Goal: Information Seeking & Learning: Learn about a topic

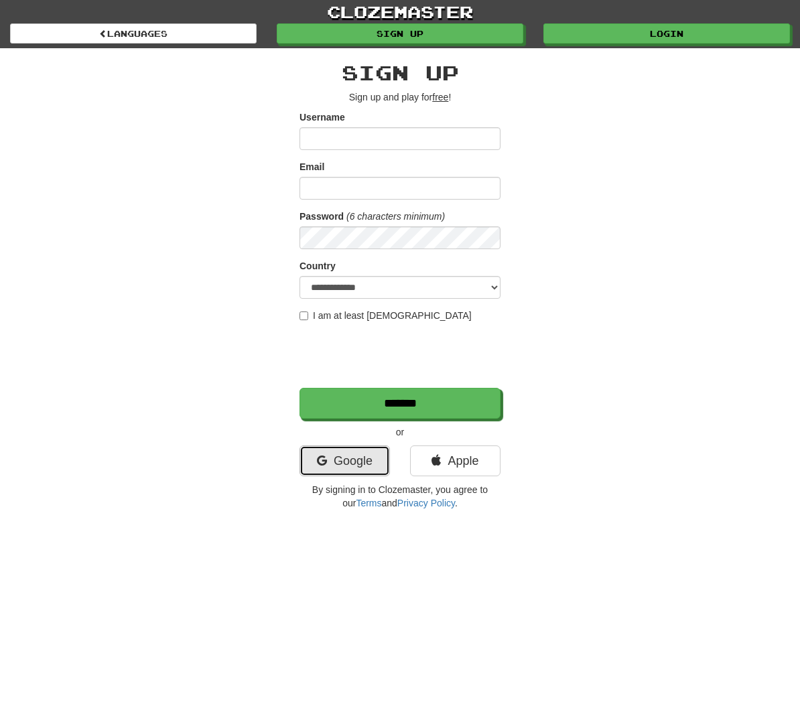
click at [364, 460] on link "Google" at bounding box center [345, 461] width 90 height 31
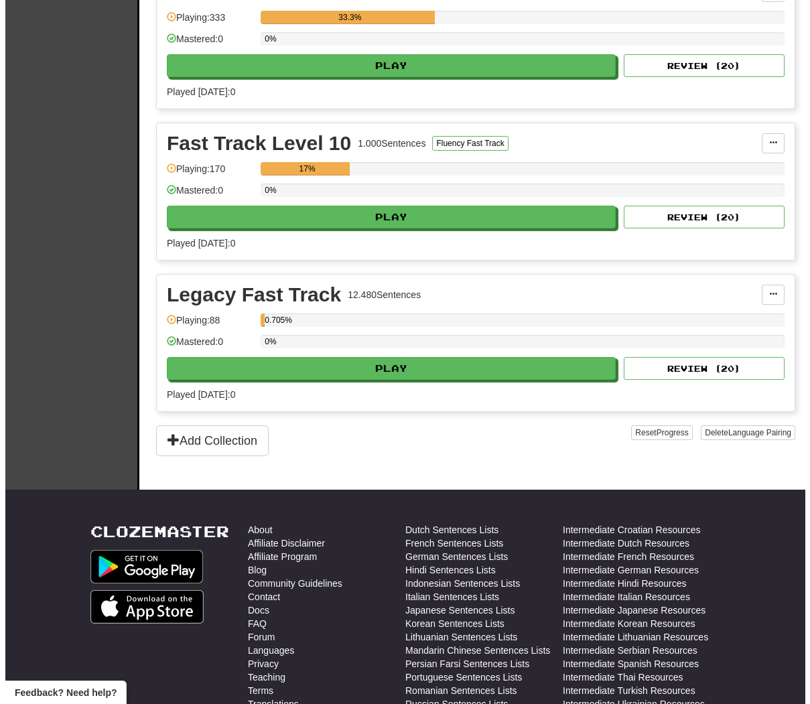
scroll to position [2406, 0]
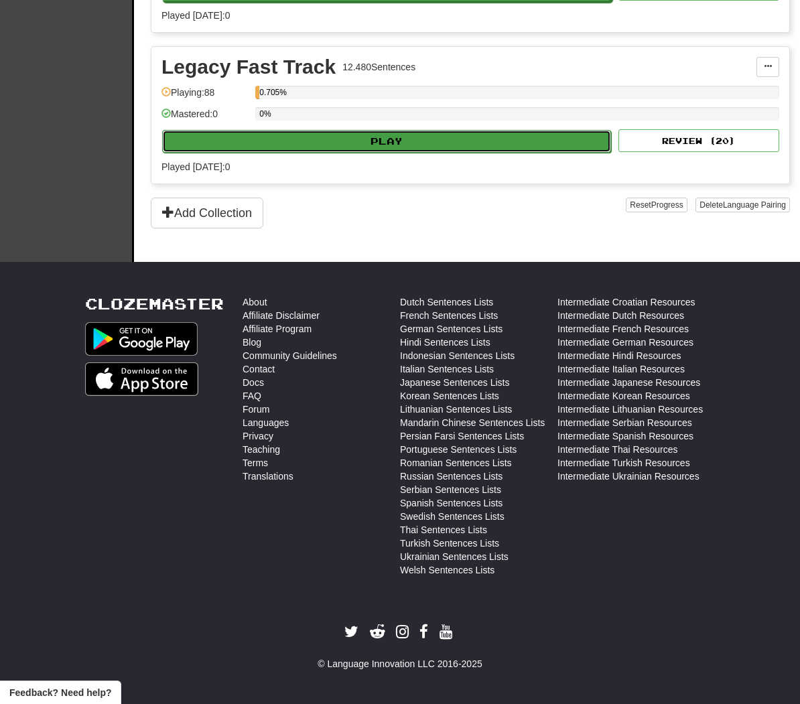
click at [279, 145] on button "Play" at bounding box center [386, 141] width 449 height 23
select select "**"
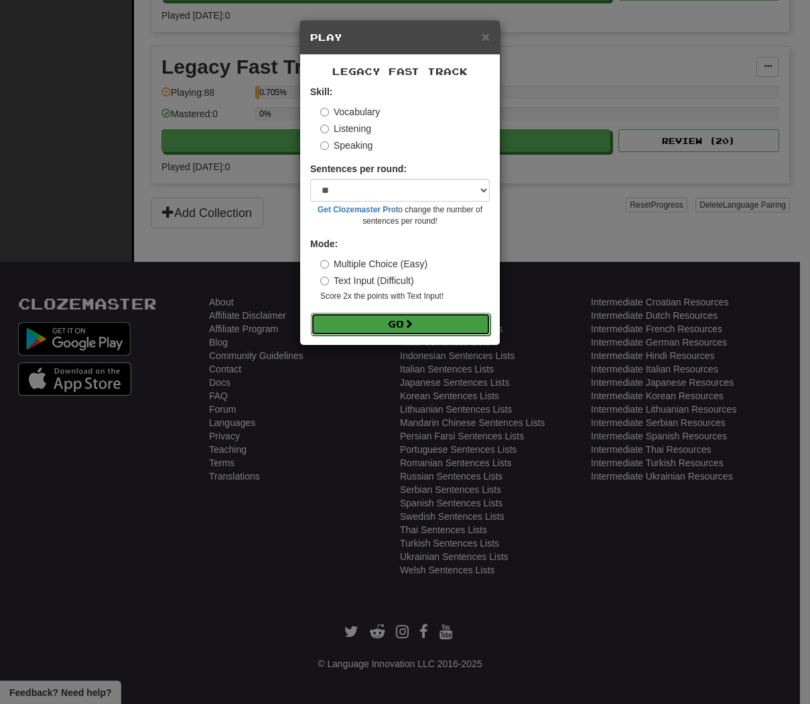
click at [363, 331] on button "Go" at bounding box center [401, 324] width 180 height 23
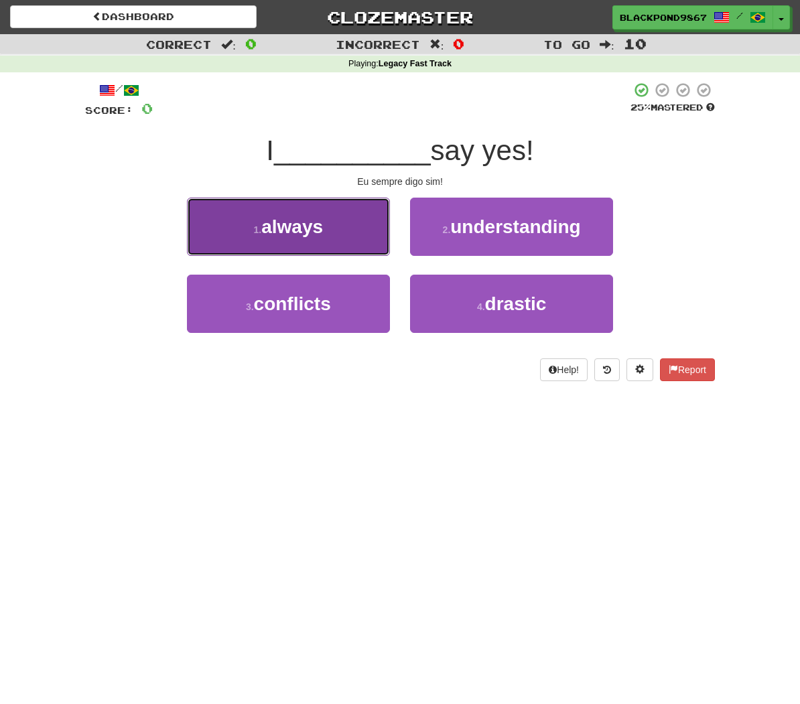
click at [374, 236] on button "1 . always" at bounding box center [288, 227] width 203 height 58
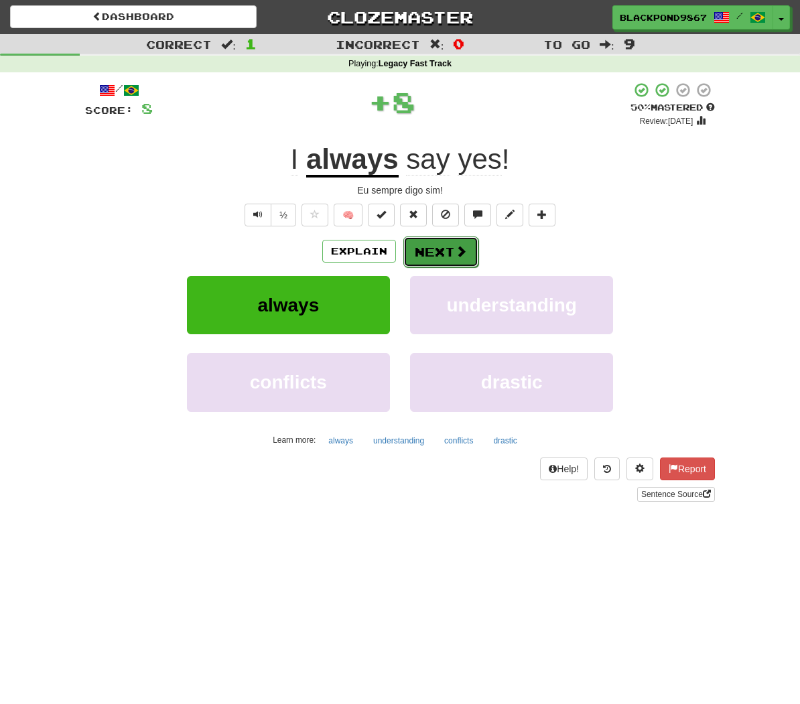
click at [437, 246] on button "Next" at bounding box center [440, 252] width 75 height 31
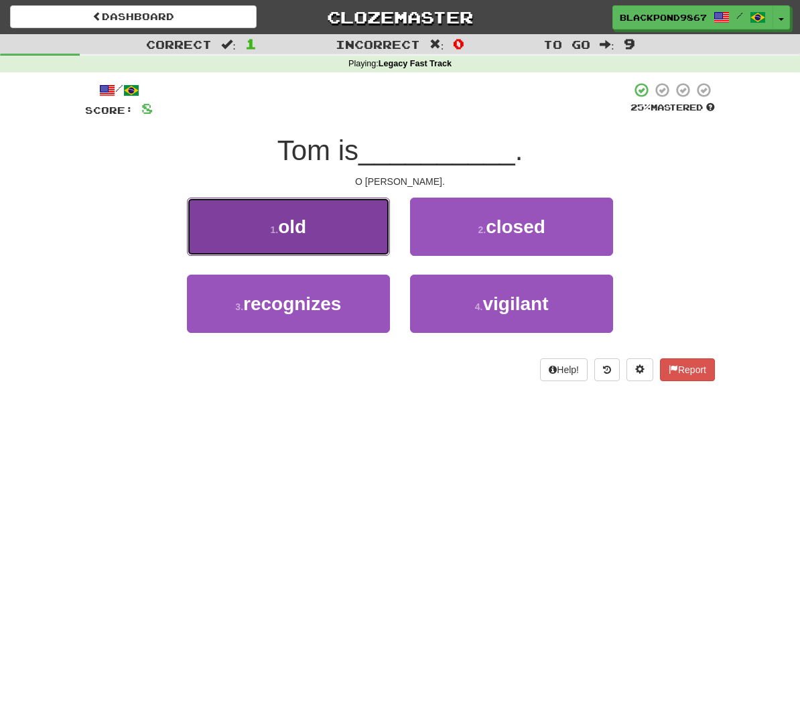
click at [314, 237] on button "1 . old" at bounding box center [288, 227] width 203 height 58
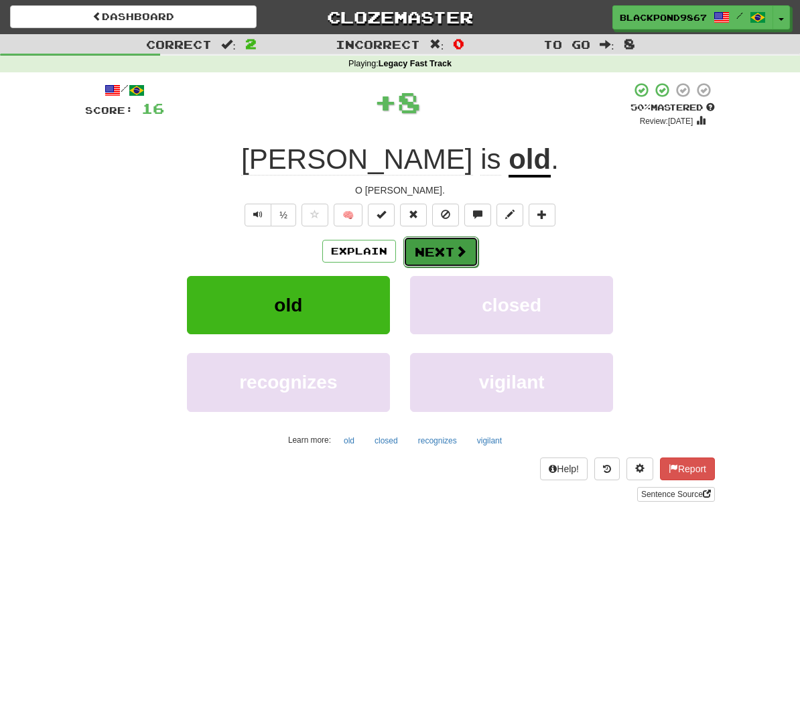
click at [431, 255] on button "Next" at bounding box center [440, 252] width 75 height 31
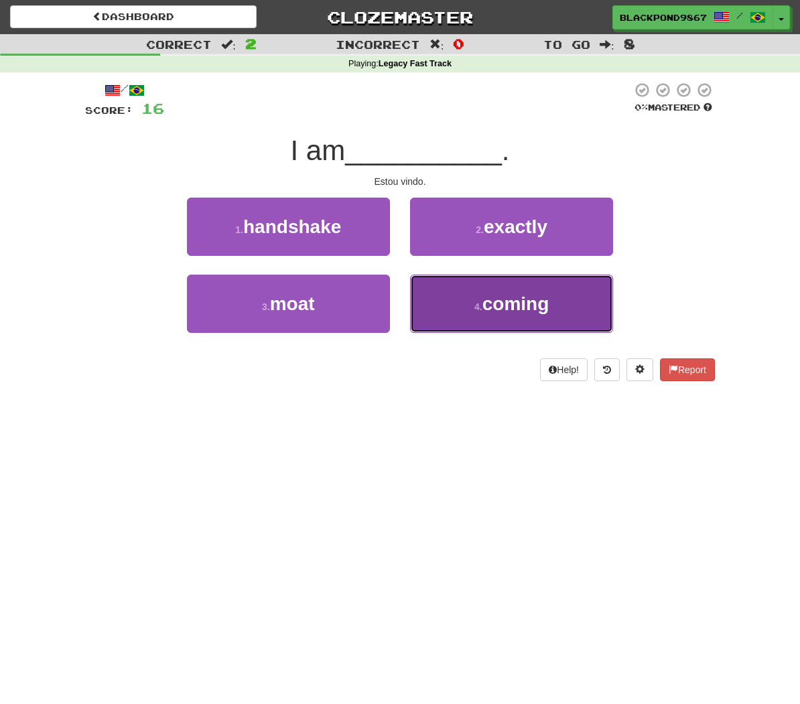
click at [523, 302] on span "coming" at bounding box center [515, 304] width 67 height 21
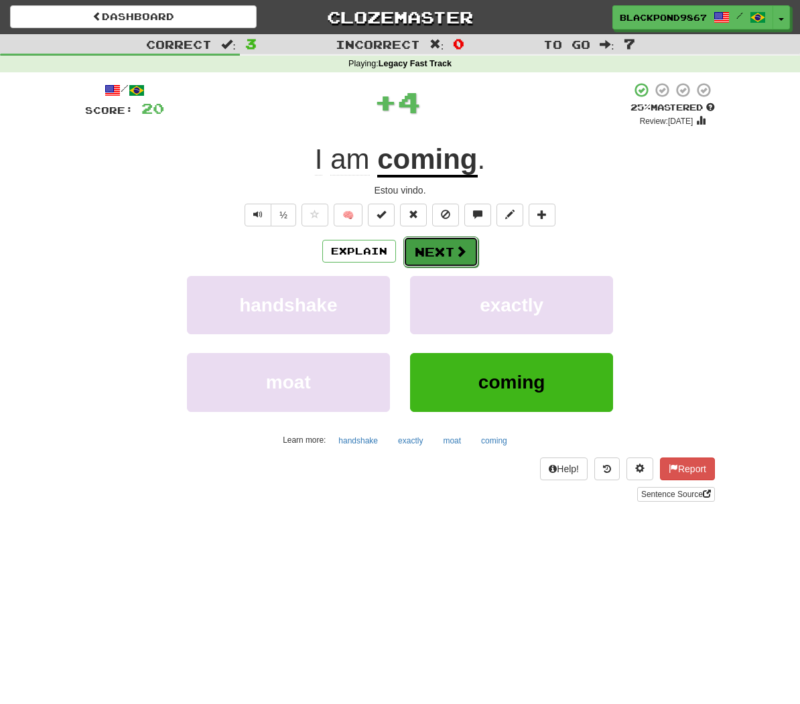
click at [466, 248] on span at bounding box center [461, 251] width 12 height 12
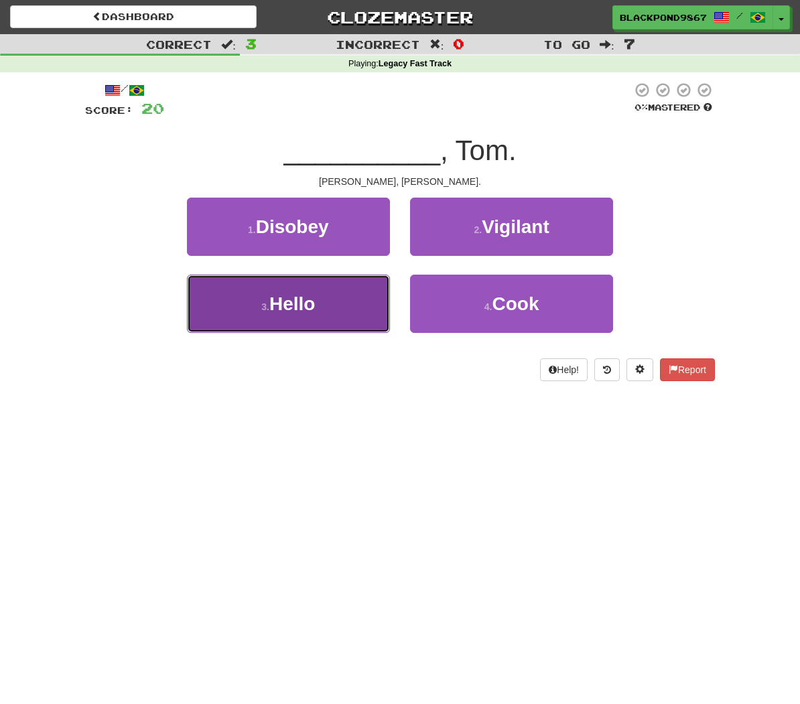
click at [318, 293] on button "3 . Hello" at bounding box center [288, 304] width 203 height 58
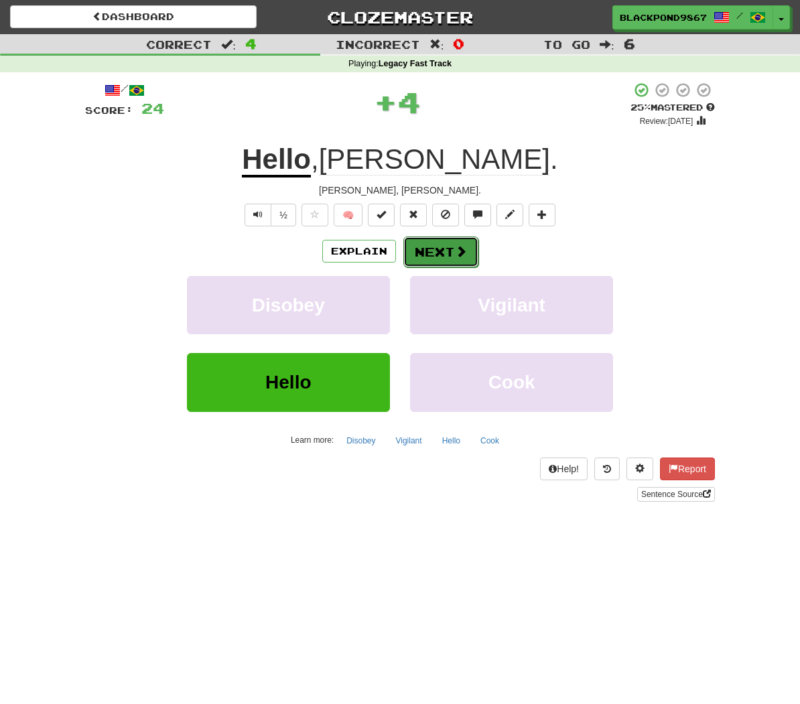
click at [448, 243] on button "Next" at bounding box center [440, 252] width 75 height 31
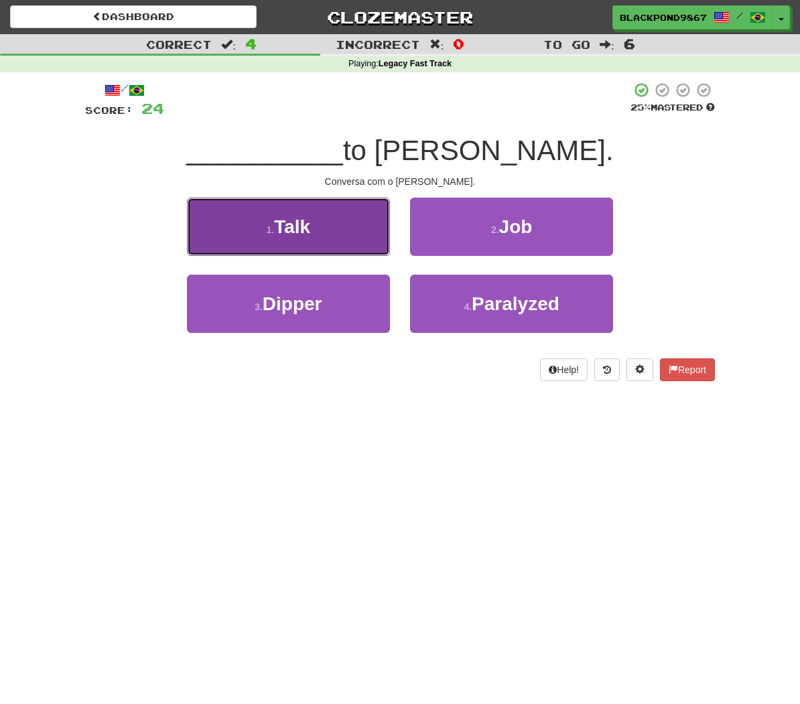
click at [331, 231] on button "1 . Talk" at bounding box center [288, 227] width 203 height 58
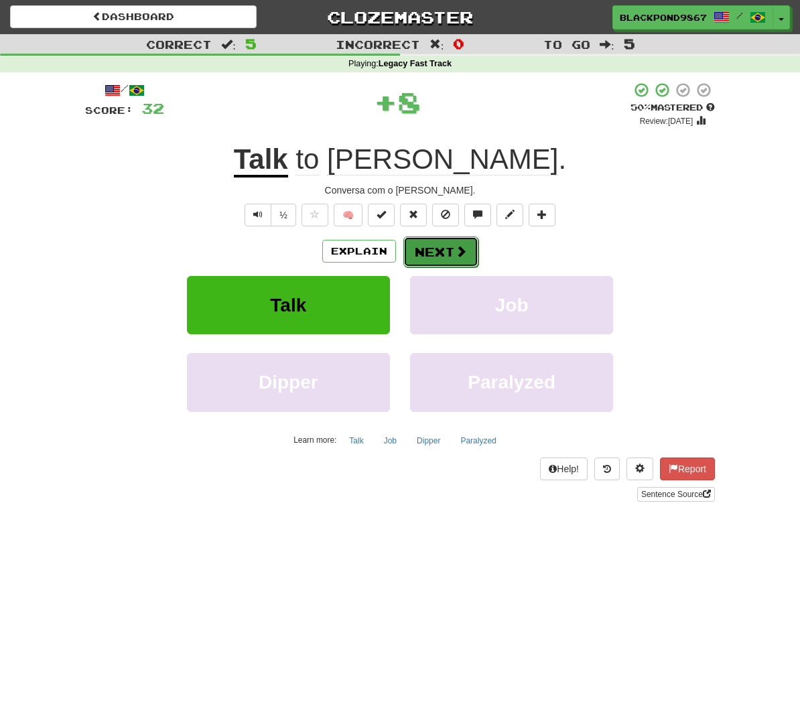
click at [417, 254] on button "Next" at bounding box center [440, 252] width 75 height 31
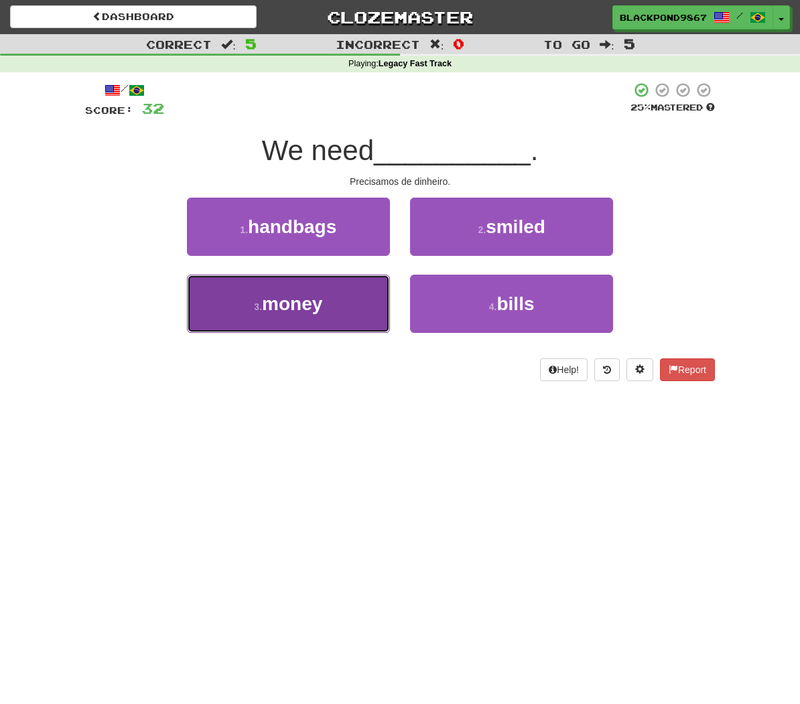
click at [276, 298] on span "money" at bounding box center [292, 304] width 60 height 21
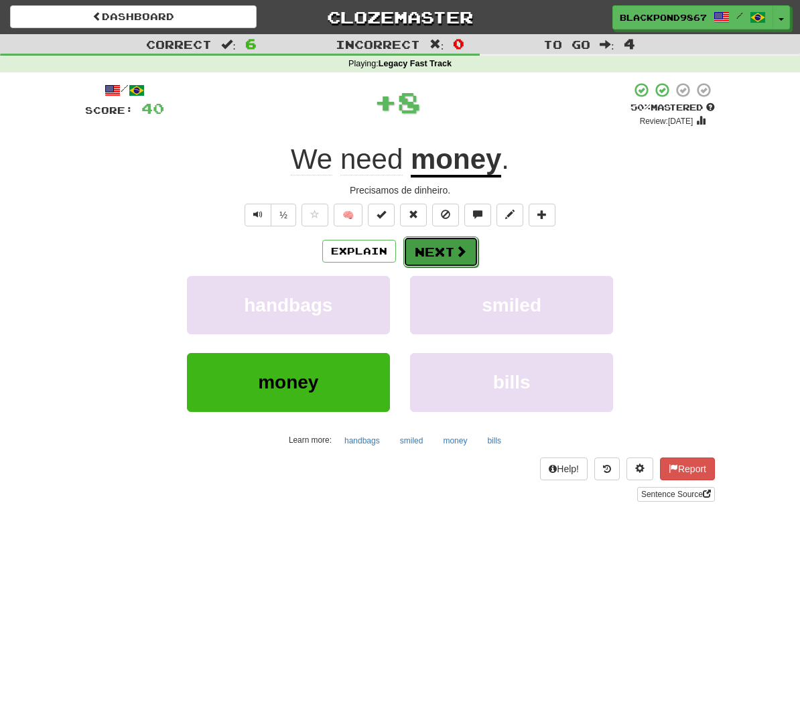
click at [465, 264] on button "Next" at bounding box center [440, 252] width 75 height 31
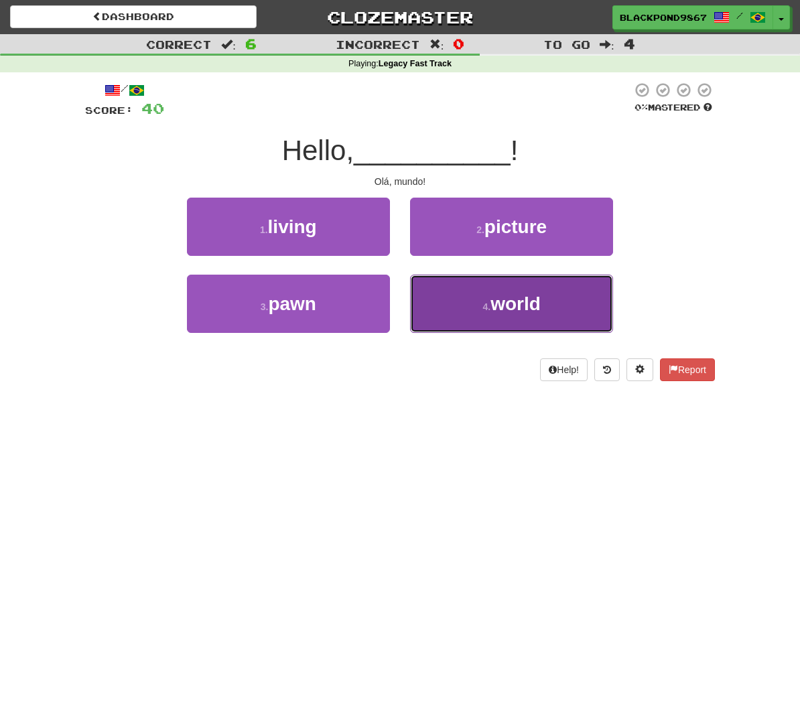
click at [495, 318] on button "4 . world" at bounding box center [511, 304] width 203 height 58
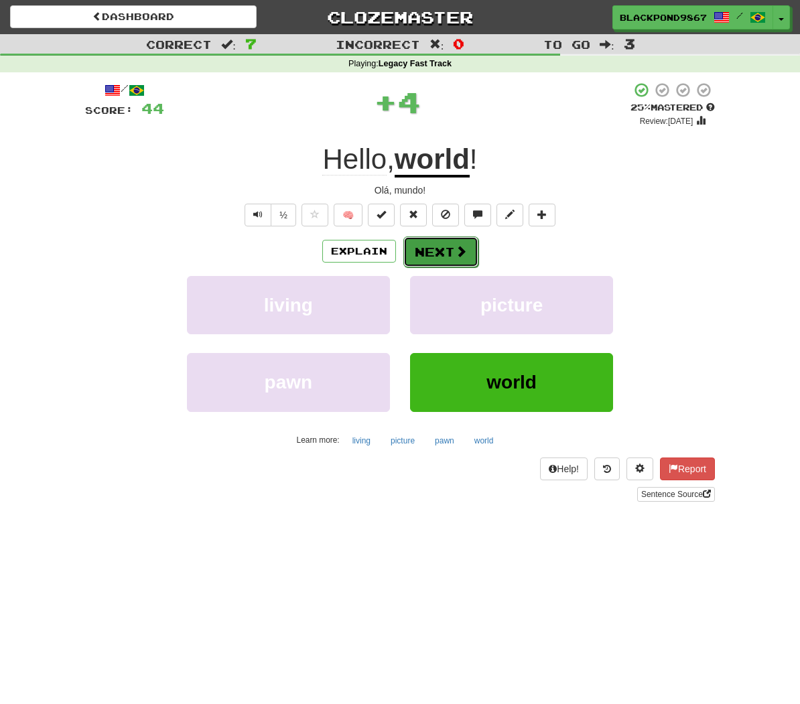
click at [451, 251] on button "Next" at bounding box center [440, 252] width 75 height 31
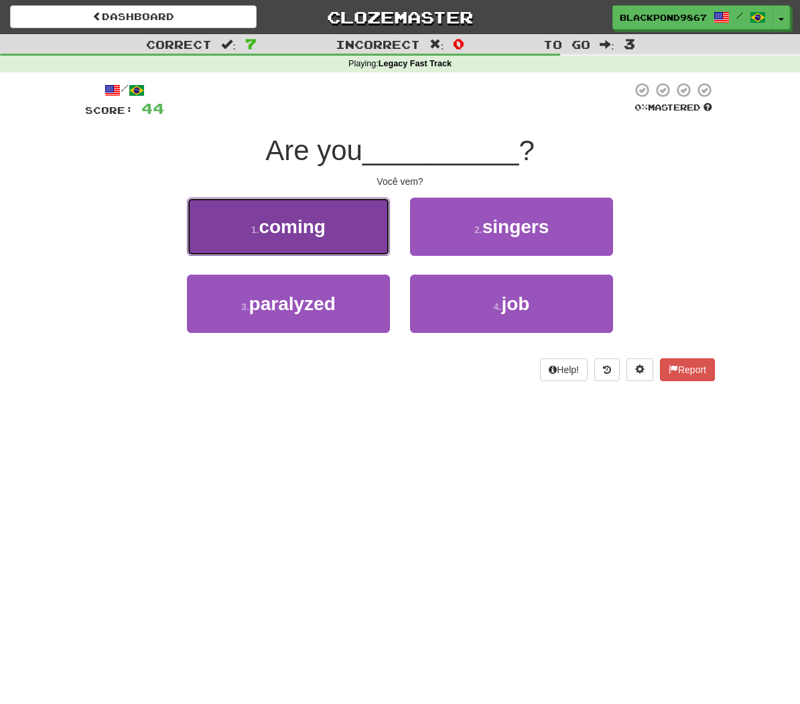
click at [304, 239] on button "1 . coming" at bounding box center [288, 227] width 203 height 58
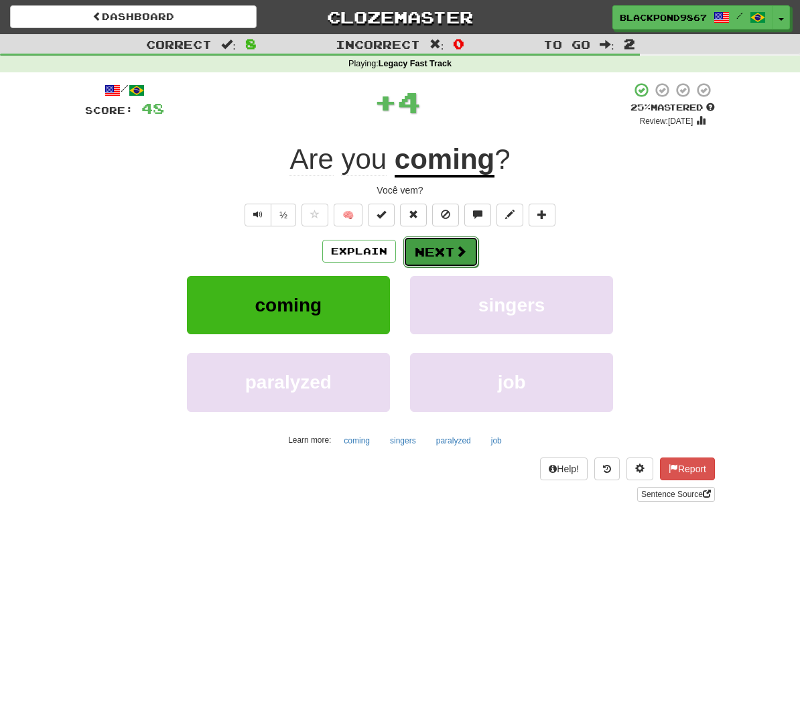
click at [440, 251] on button "Next" at bounding box center [440, 252] width 75 height 31
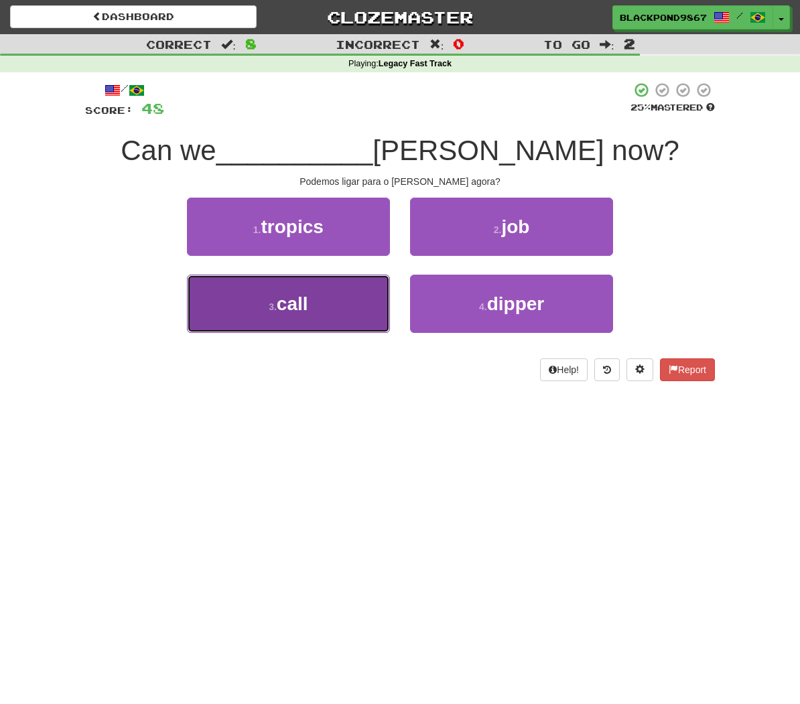
click at [321, 313] on button "3 . call" at bounding box center [288, 304] width 203 height 58
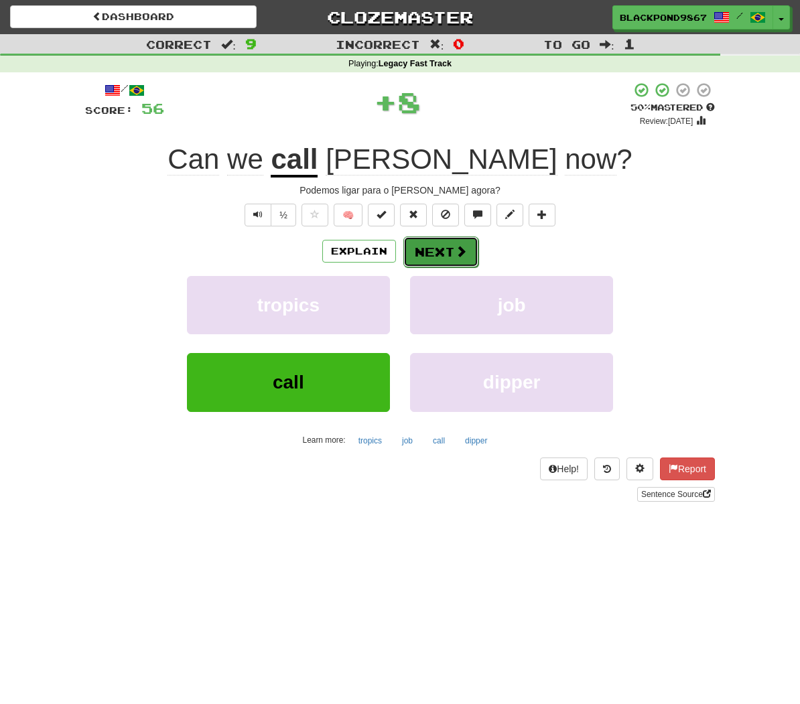
click at [436, 251] on button "Next" at bounding box center [440, 252] width 75 height 31
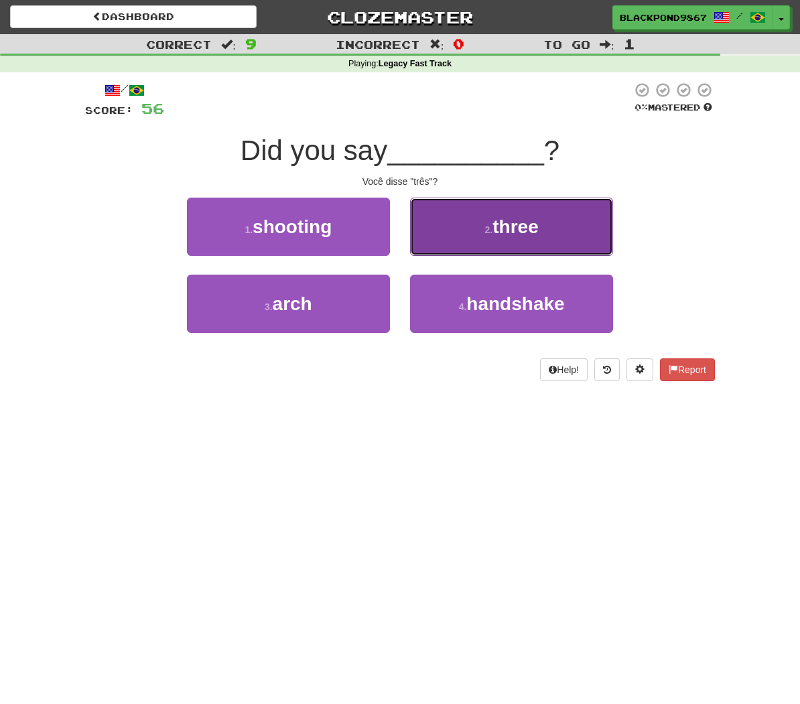
click at [568, 224] on button "2 . three" at bounding box center [511, 227] width 203 height 58
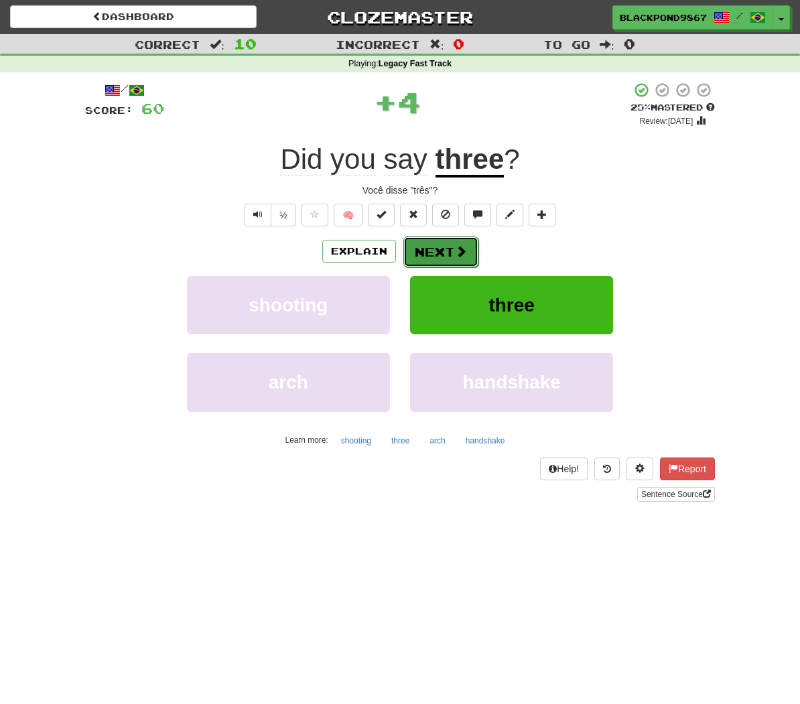
click at [429, 251] on button "Next" at bounding box center [440, 252] width 75 height 31
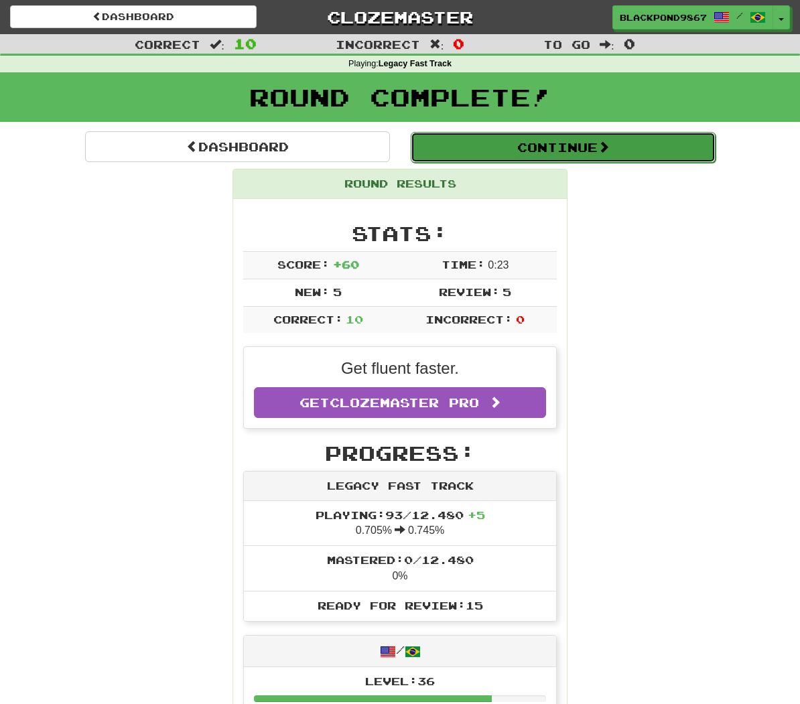
click at [533, 152] on button "Continue" at bounding box center [563, 147] width 305 height 31
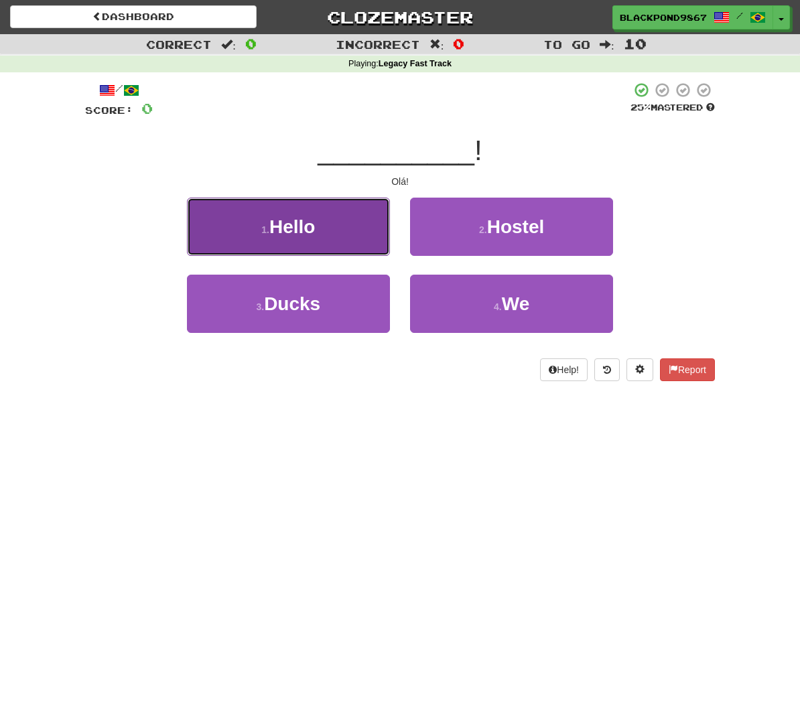
click at [358, 212] on button "1 . Hello" at bounding box center [288, 227] width 203 height 58
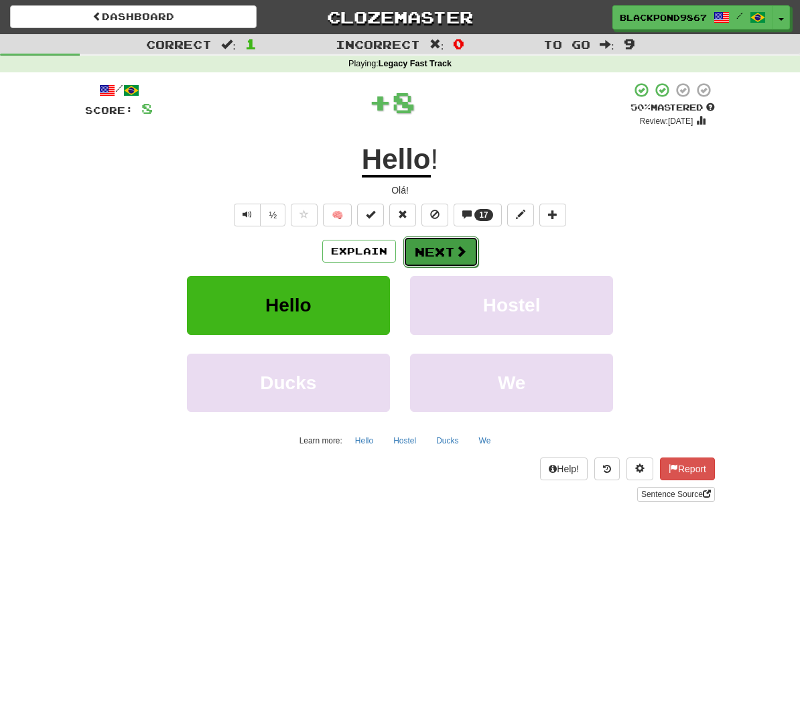
click at [443, 250] on button "Next" at bounding box center [440, 252] width 75 height 31
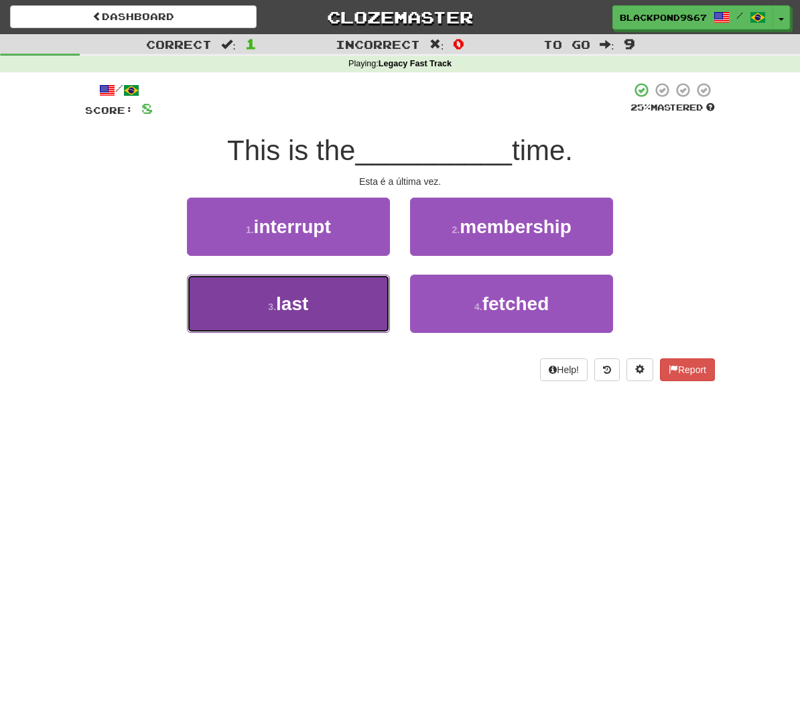
click at [285, 295] on span "last" at bounding box center [292, 304] width 32 height 21
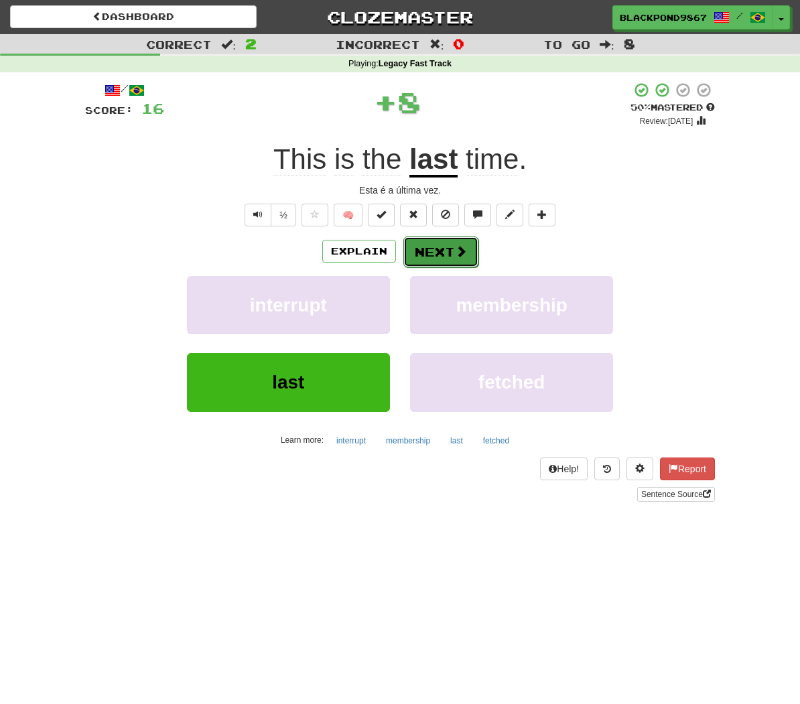
click at [458, 247] on span at bounding box center [461, 251] width 12 height 12
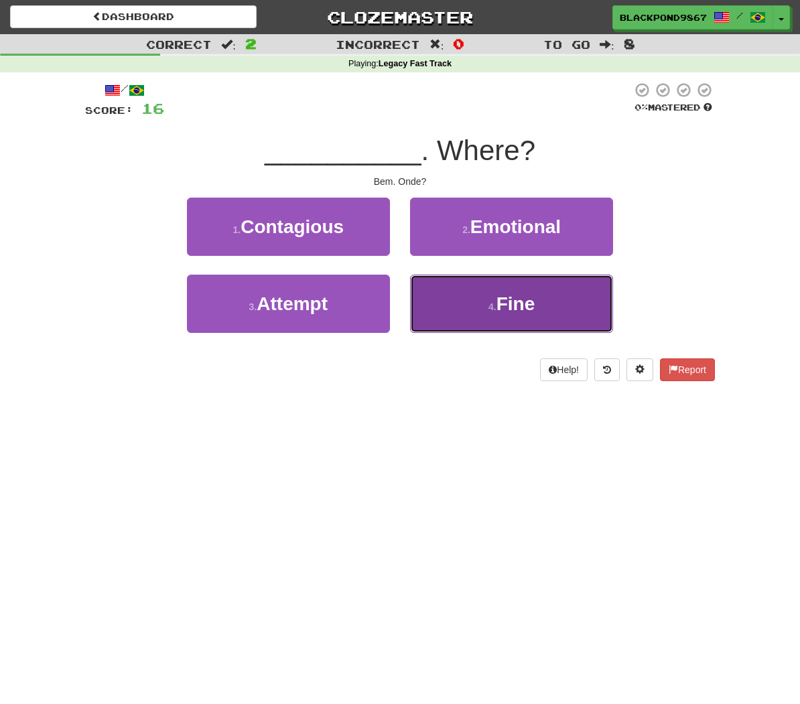
click at [459, 312] on button "4 . Fine" at bounding box center [511, 304] width 203 height 58
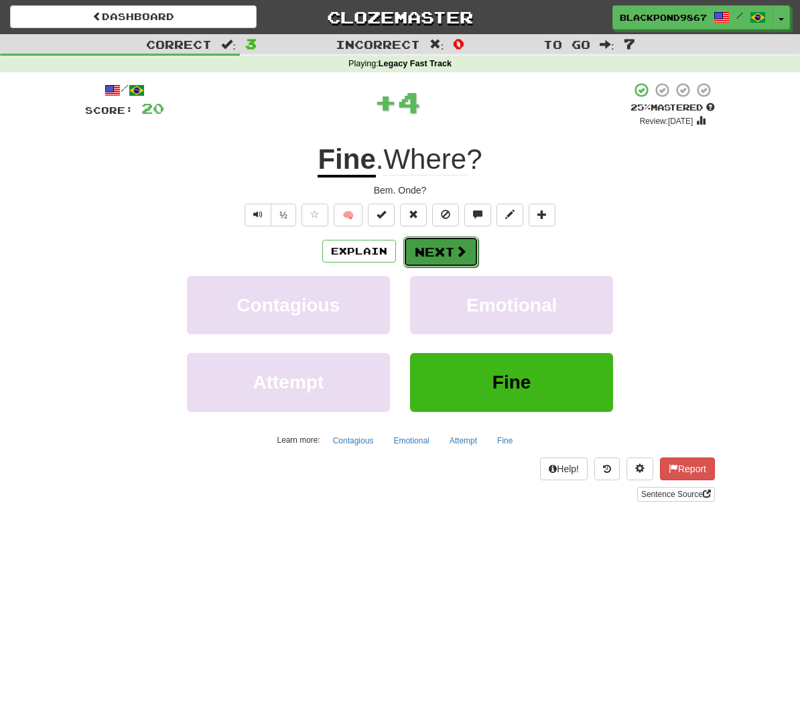
click at [455, 253] on span at bounding box center [461, 251] width 12 height 12
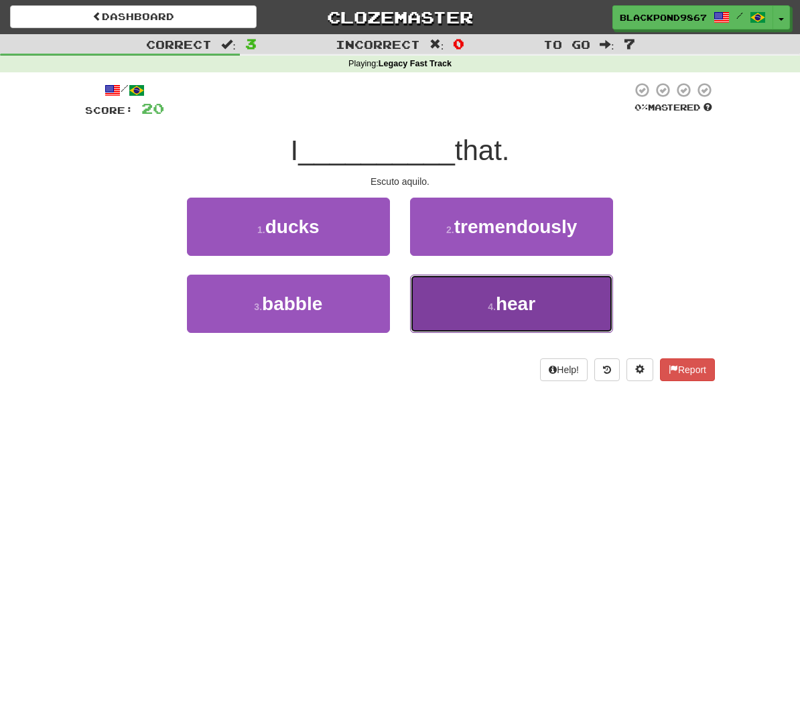
click at [497, 311] on button "4 . hear" at bounding box center [511, 304] width 203 height 58
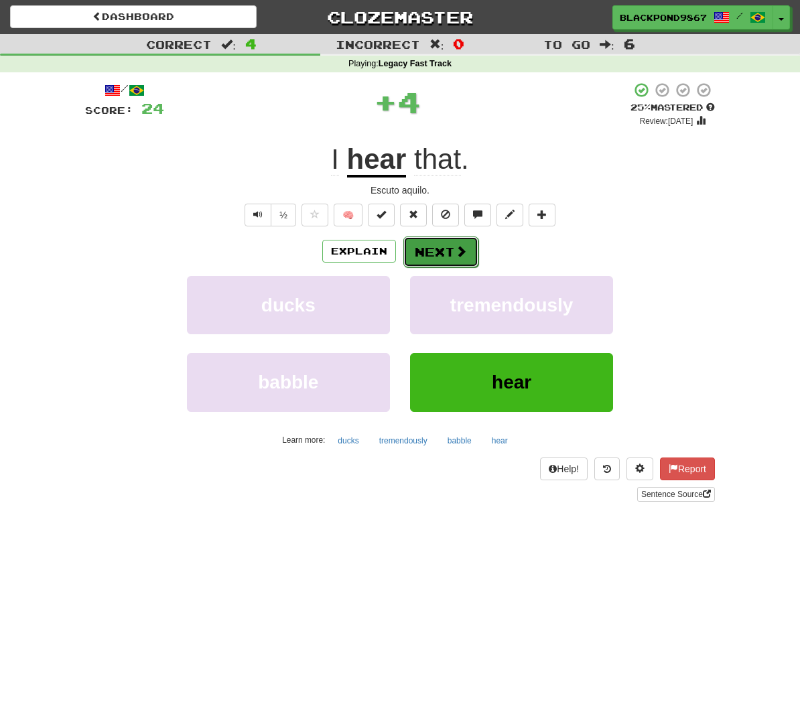
click at [450, 245] on button "Next" at bounding box center [440, 252] width 75 height 31
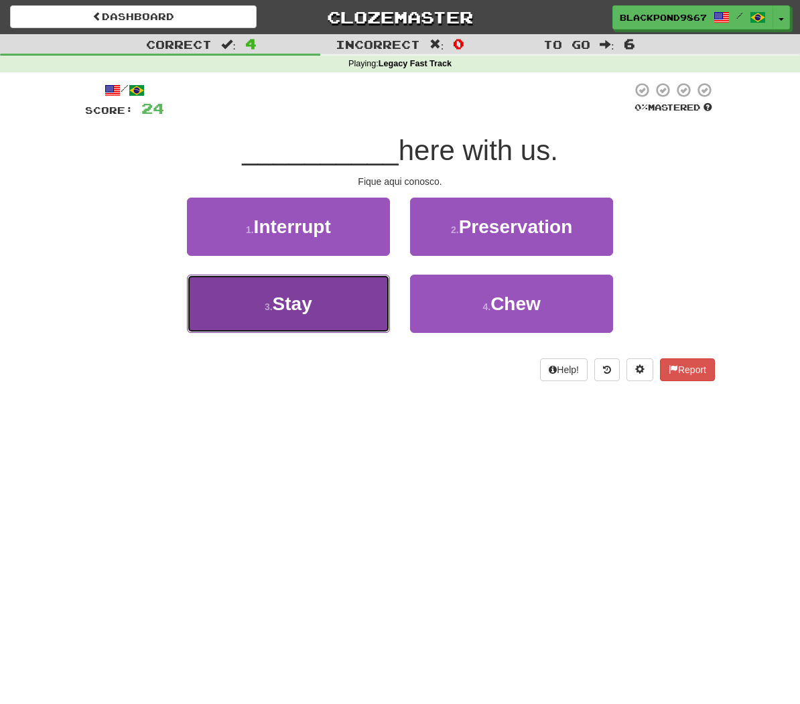
click at [344, 298] on button "3 . Stay" at bounding box center [288, 304] width 203 height 58
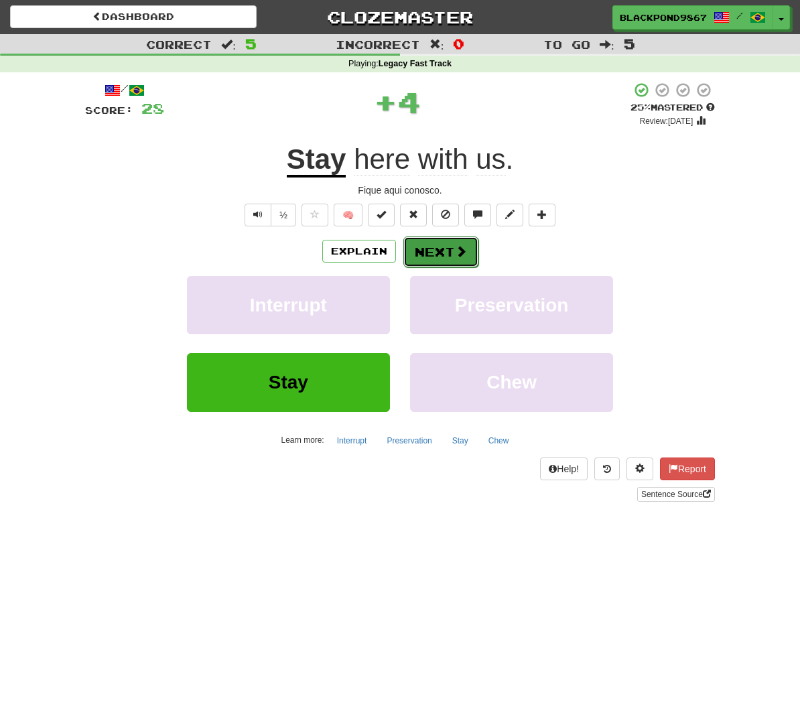
click at [415, 249] on button "Next" at bounding box center [440, 252] width 75 height 31
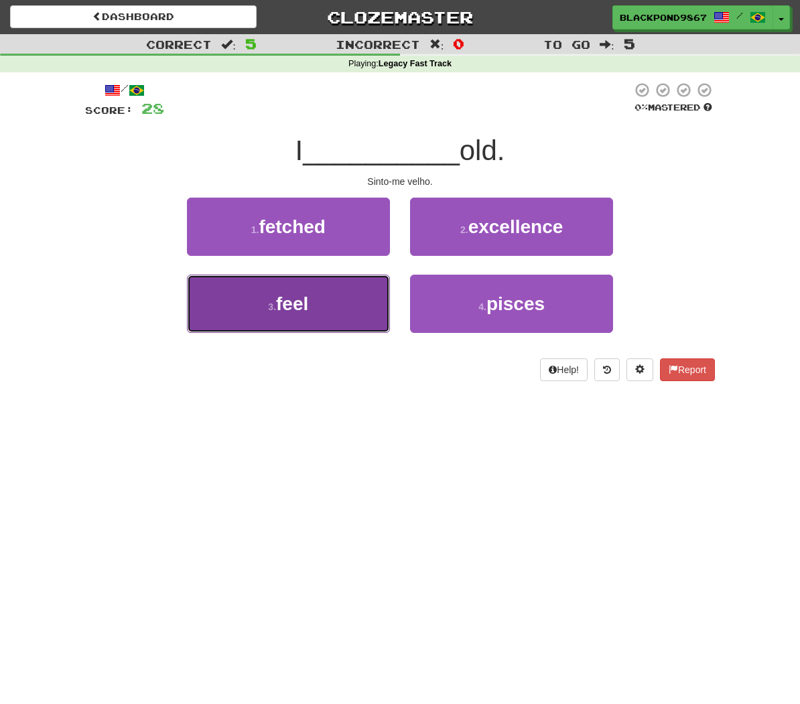
drag, startPoint x: 323, startPoint y: 304, endPoint x: 348, endPoint y: 278, distance: 36.0
click at [323, 304] on button "3 . feel" at bounding box center [288, 304] width 203 height 58
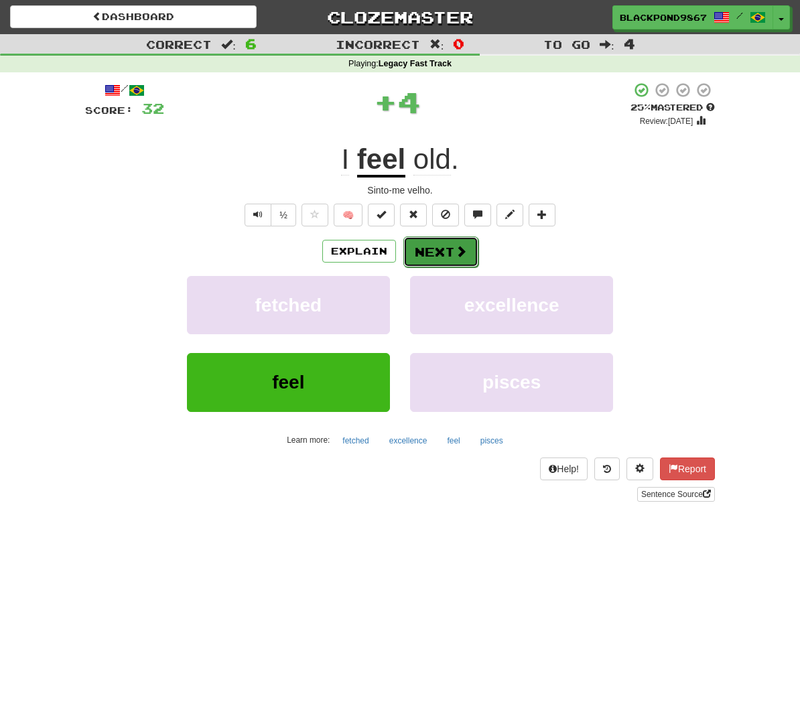
click at [425, 264] on button "Next" at bounding box center [440, 252] width 75 height 31
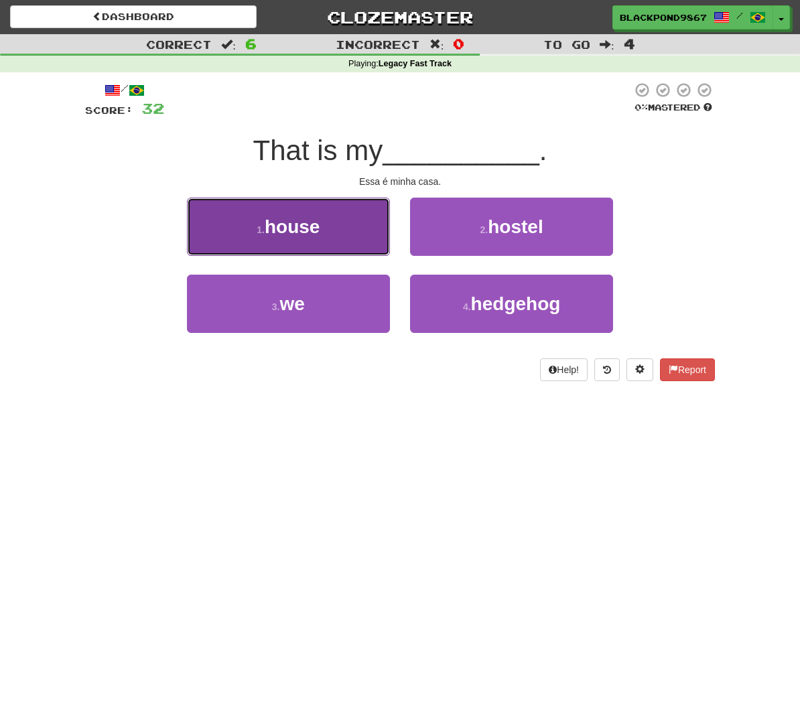
click at [341, 239] on button "1 . house" at bounding box center [288, 227] width 203 height 58
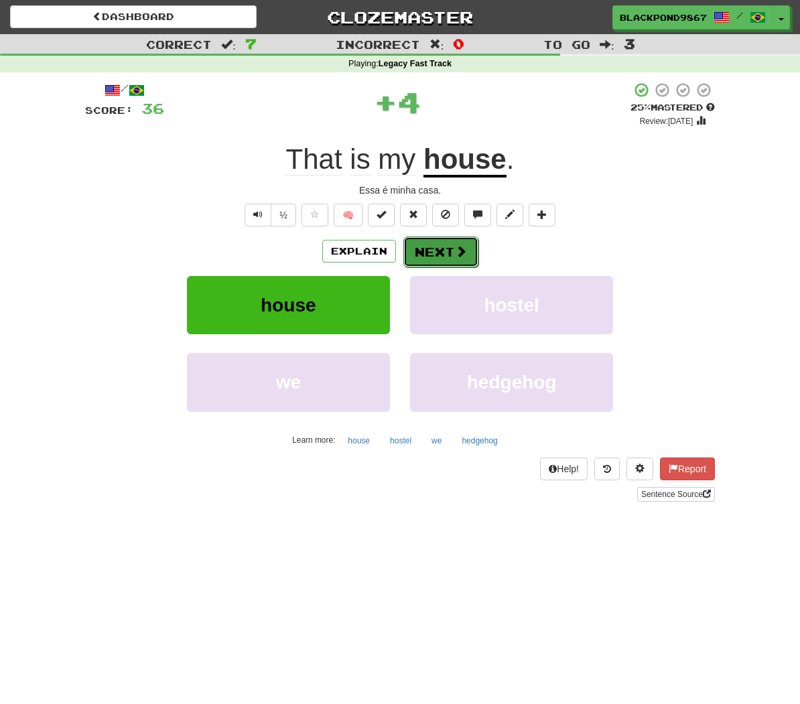
click at [444, 249] on button "Next" at bounding box center [440, 252] width 75 height 31
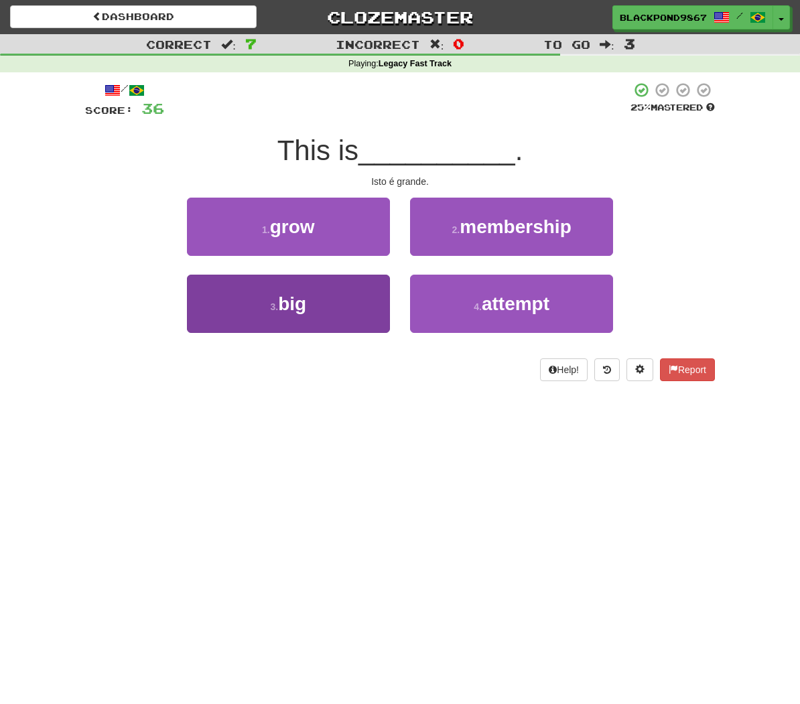
drag, startPoint x: 303, startPoint y: 348, endPoint x: 324, endPoint y: 308, distance: 45.6
click at [315, 327] on div "3 . big" at bounding box center [288, 313] width 223 height 77
click at [325, 308] on button "3 . big" at bounding box center [288, 304] width 203 height 58
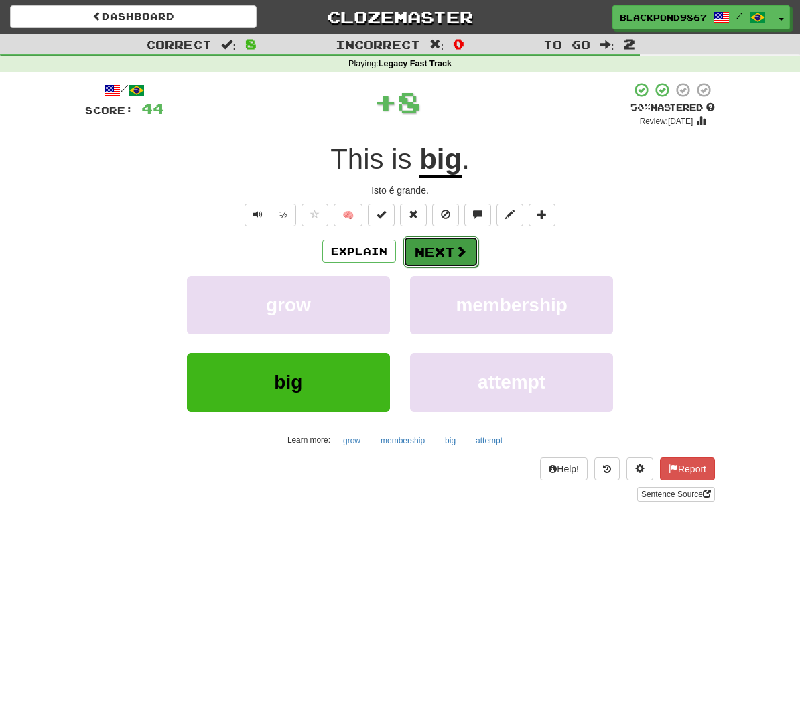
click at [430, 259] on button "Next" at bounding box center [440, 252] width 75 height 31
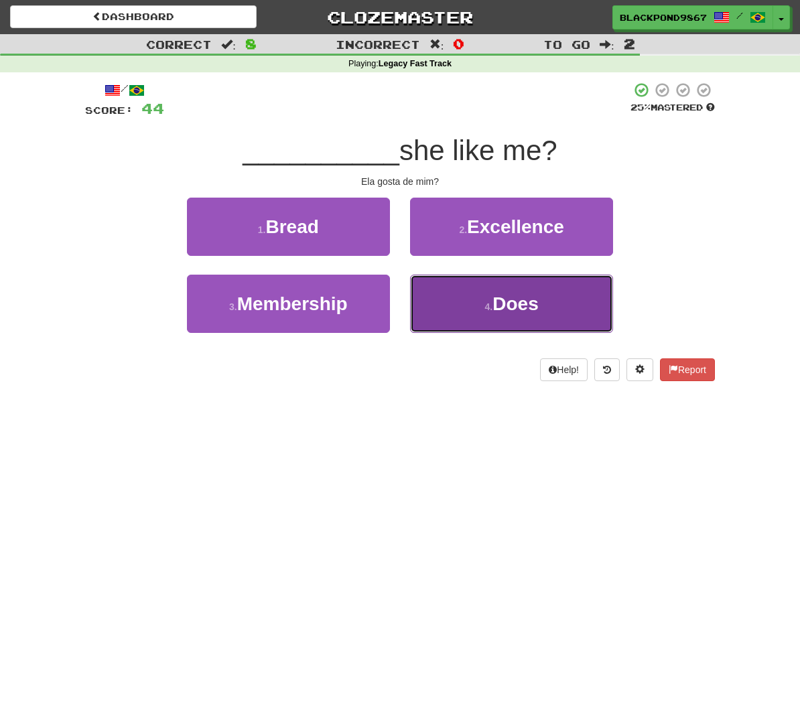
click at [481, 303] on button "4 . Does" at bounding box center [511, 304] width 203 height 58
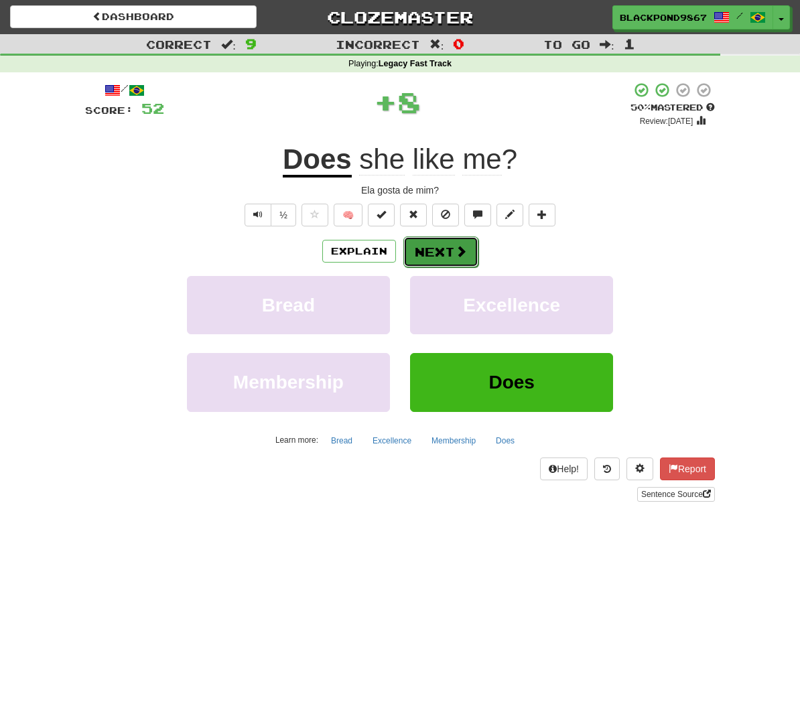
click at [440, 253] on button "Next" at bounding box center [440, 252] width 75 height 31
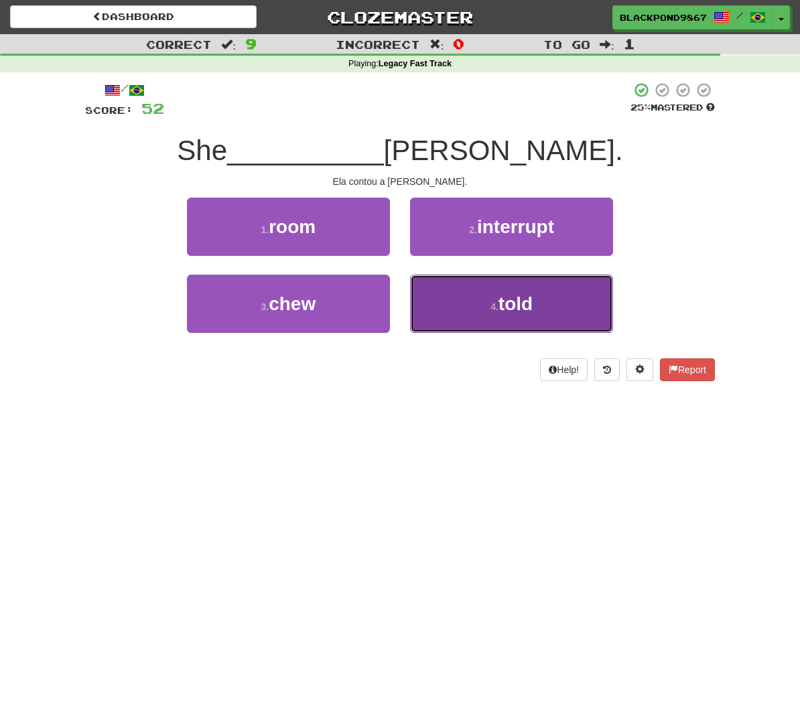
click at [454, 297] on button "4 . told" at bounding box center [511, 304] width 203 height 58
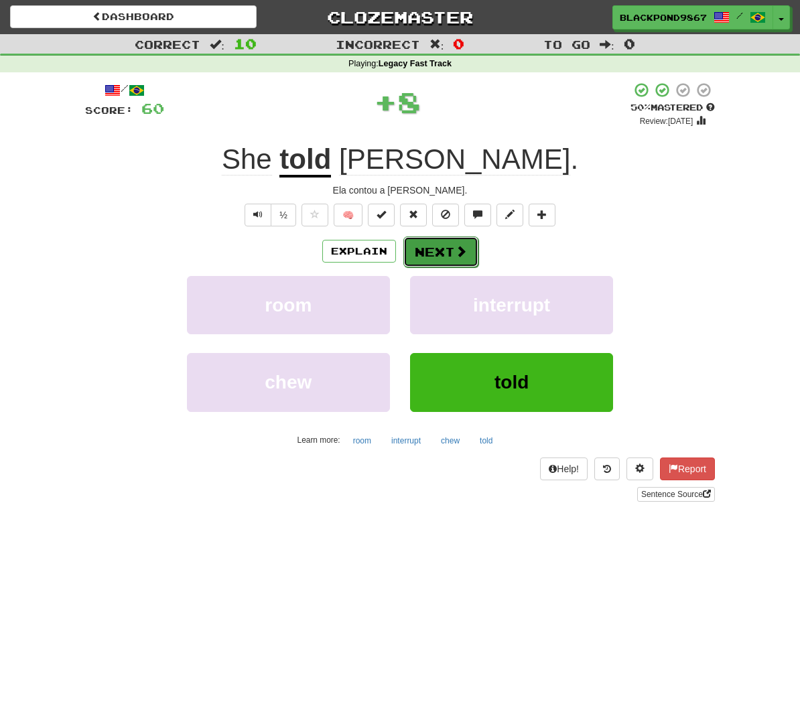
click at [446, 247] on button "Next" at bounding box center [440, 252] width 75 height 31
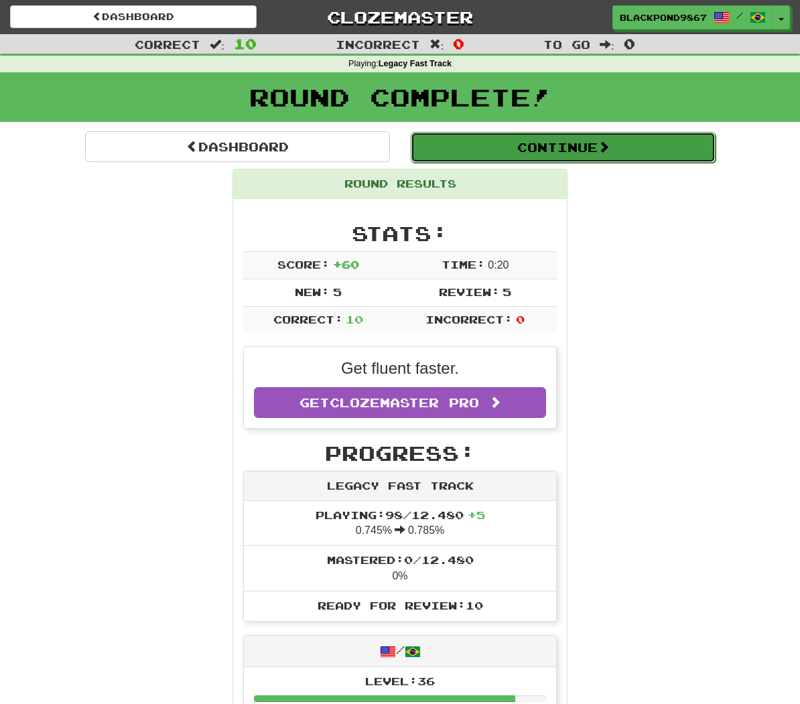
click at [557, 142] on button "Continue" at bounding box center [563, 147] width 305 height 31
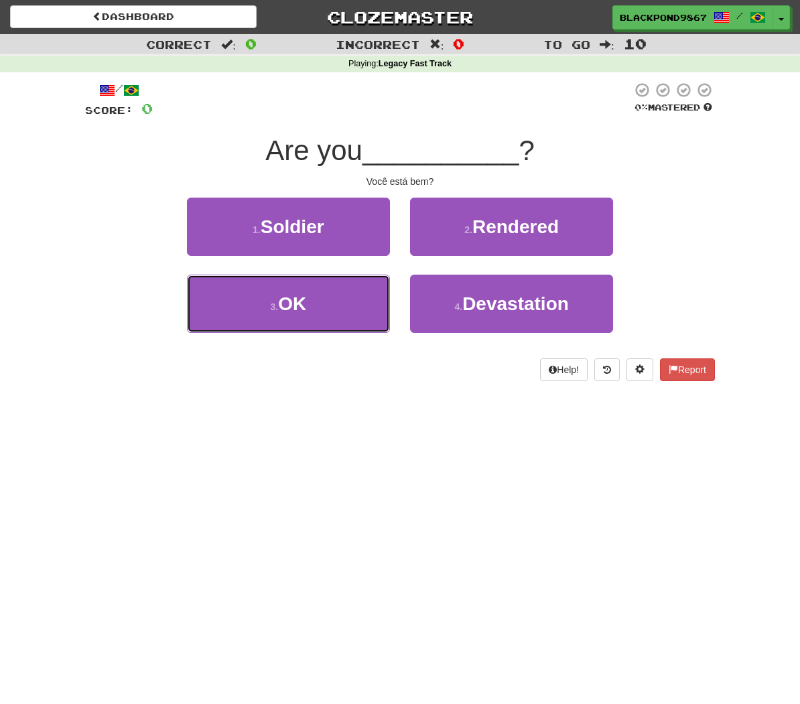
drag, startPoint x: 317, startPoint y: 298, endPoint x: 403, endPoint y: 269, distance: 90.9
click at [328, 297] on button "3 . OK" at bounding box center [288, 304] width 203 height 58
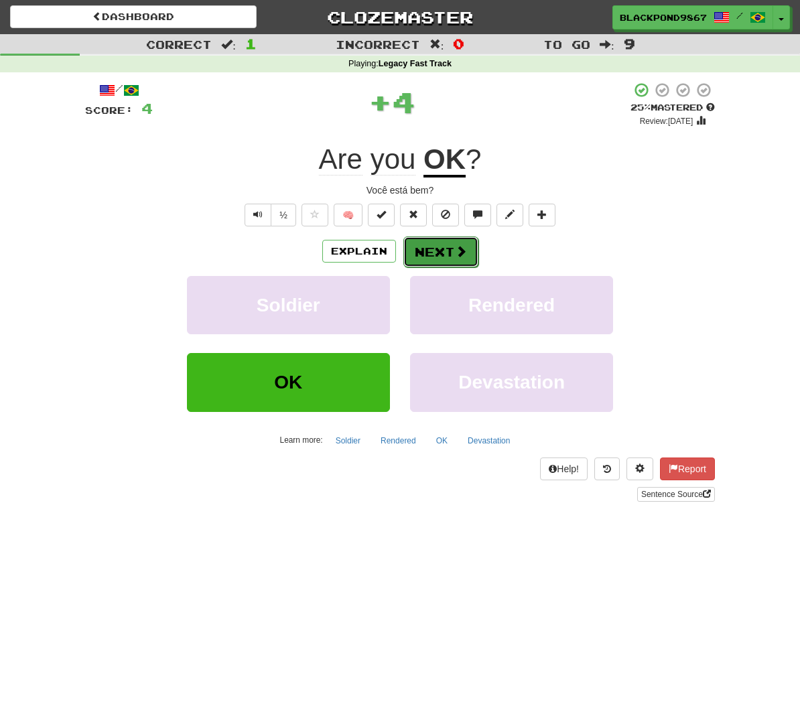
click at [428, 254] on button "Next" at bounding box center [440, 252] width 75 height 31
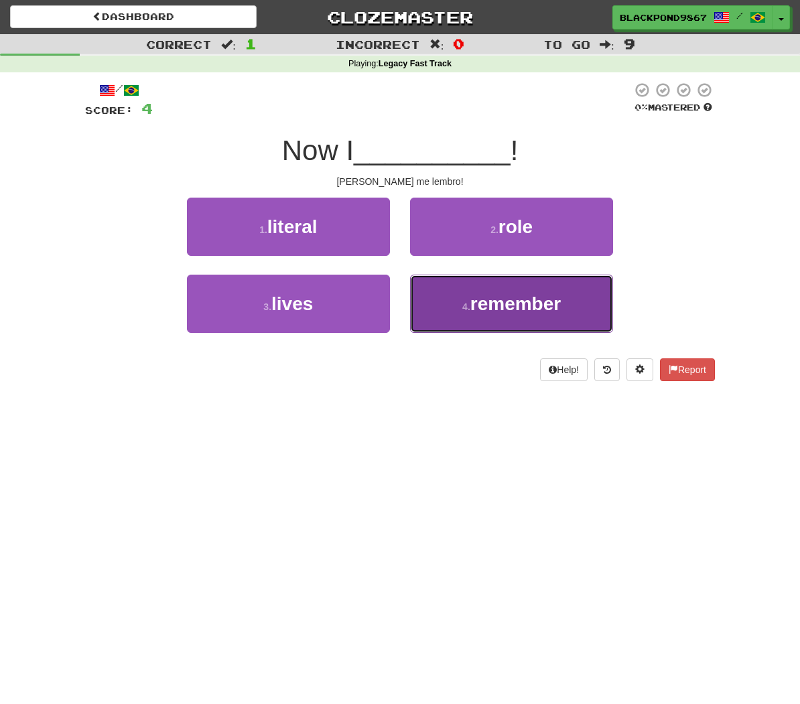
click at [561, 308] on span "remember" at bounding box center [515, 304] width 90 height 21
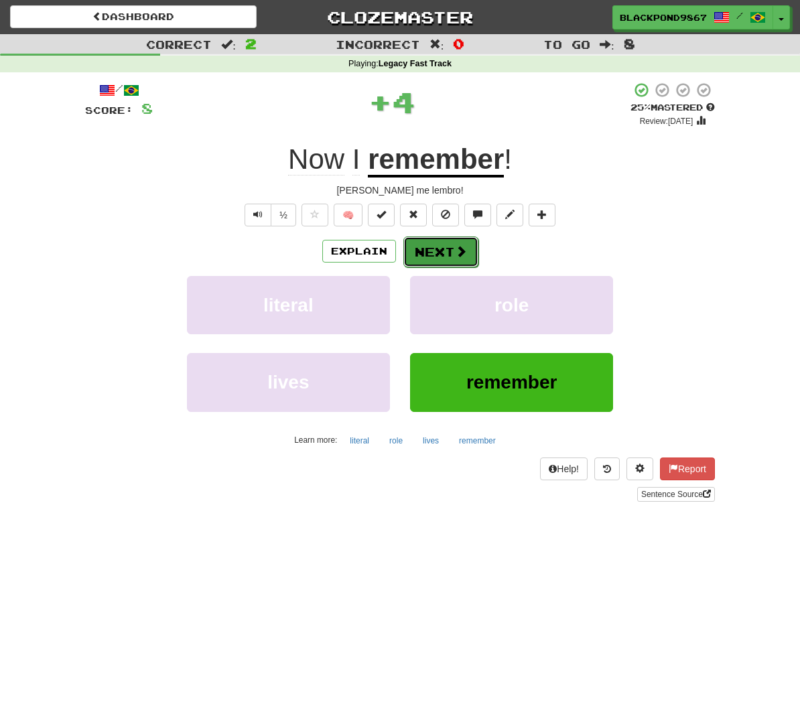
click at [450, 252] on button "Next" at bounding box center [440, 252] width 75 height 31
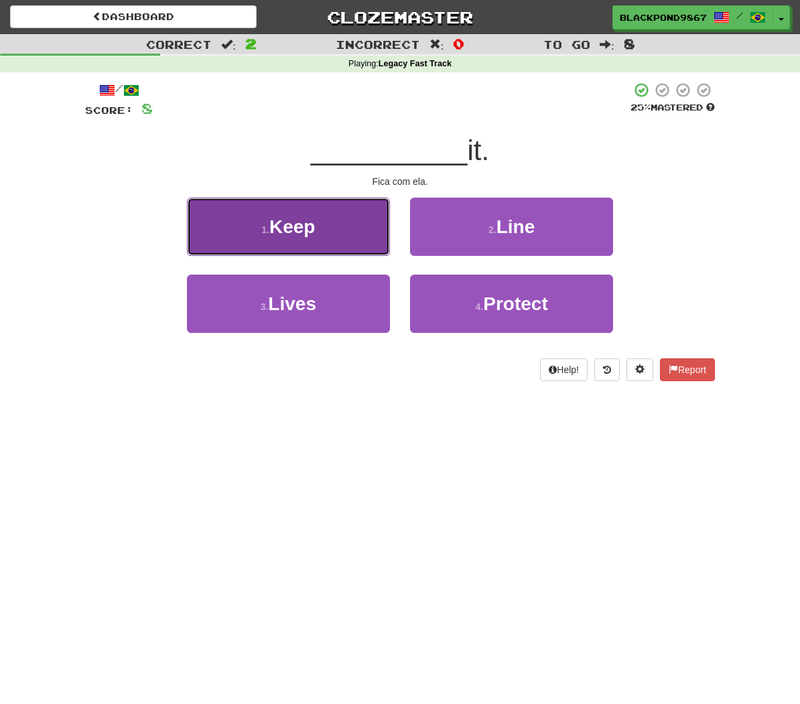
click at [329, 253] on button "1 . Keep" at bounding box center [288, 227] width 203 height 58
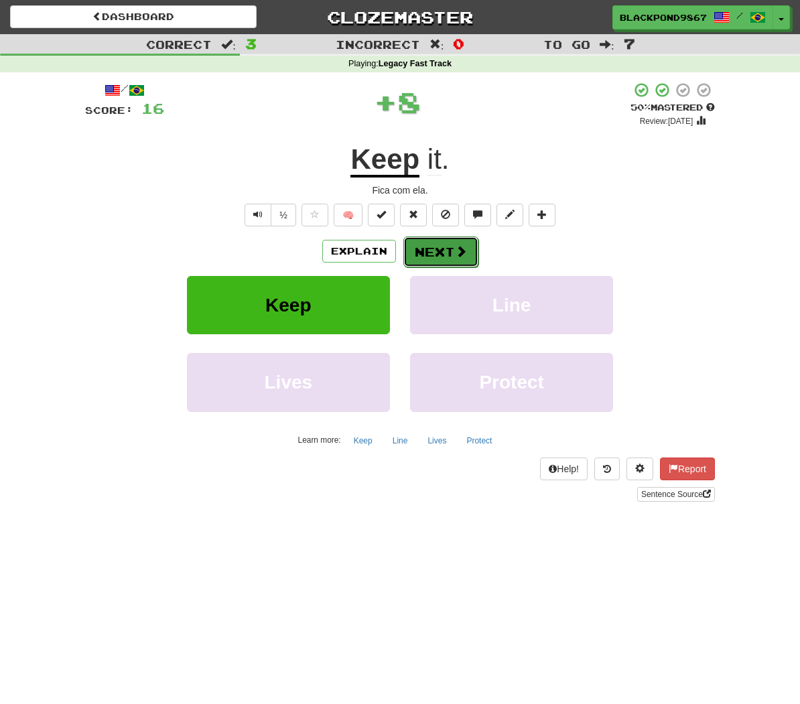
click at [447, 251] on button "Next" at bounding box center [440, 252] width 75 height 31
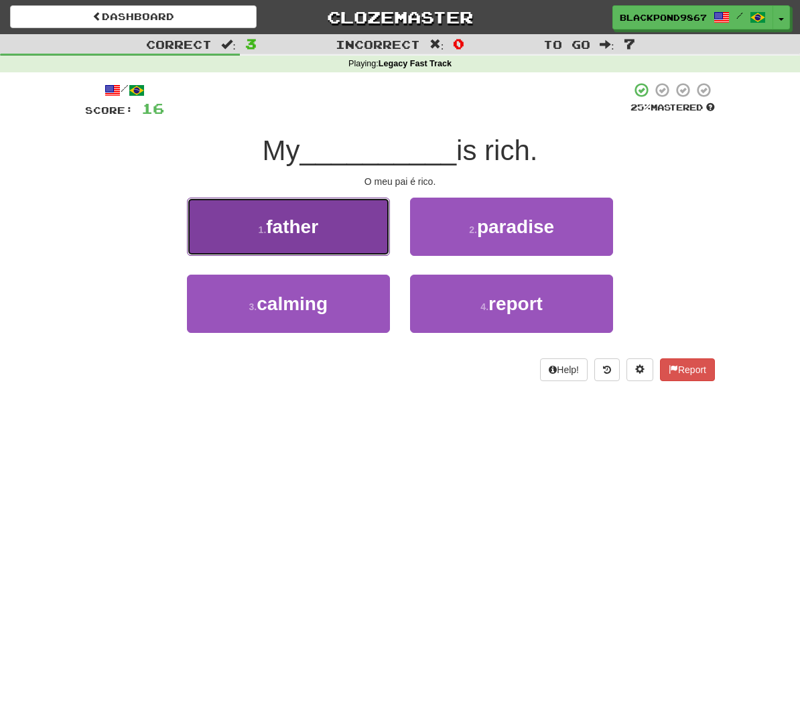
click at [275, 241] on button "1 . father" at bounding box center [288, 227] width 203 height 58
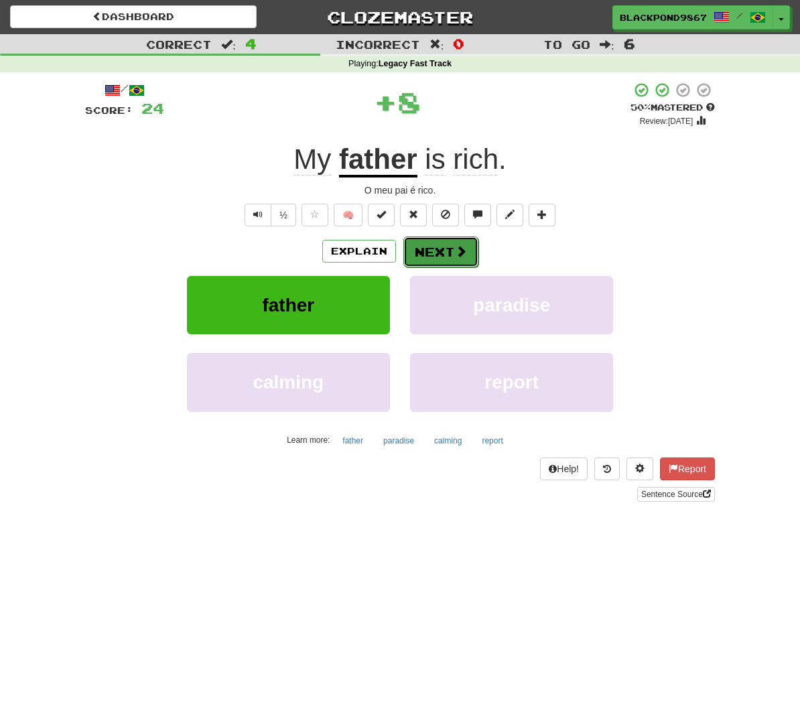
click at [440, 241] on button "Next" at bounding box center [440, 252] width 75 height 31
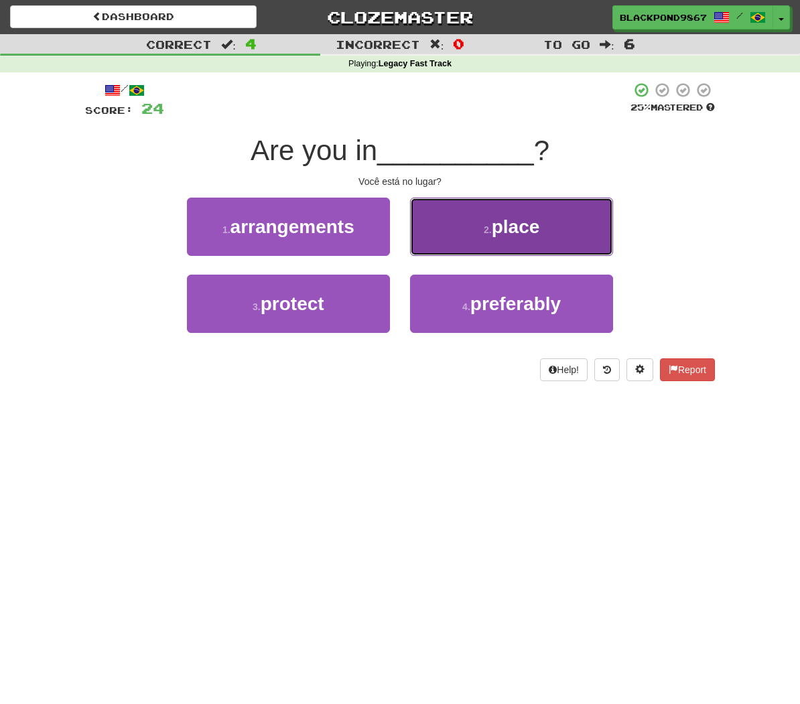
click at [501, 220] on button "2 . place" at bounding box center [511, 227] width 203 height 58
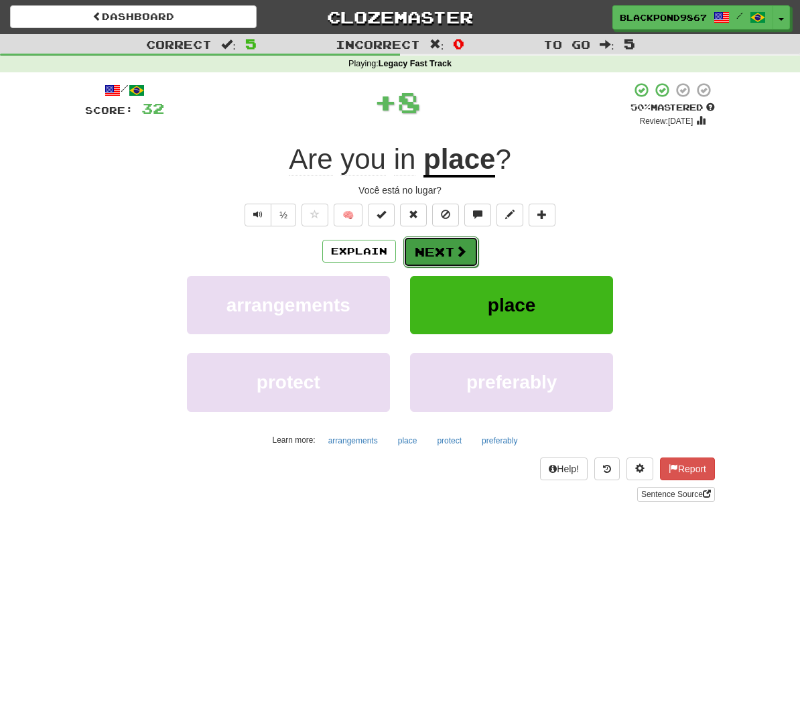
click at [439, 256] on button "Next" at bounding box center [440, 252] width 75 height 31
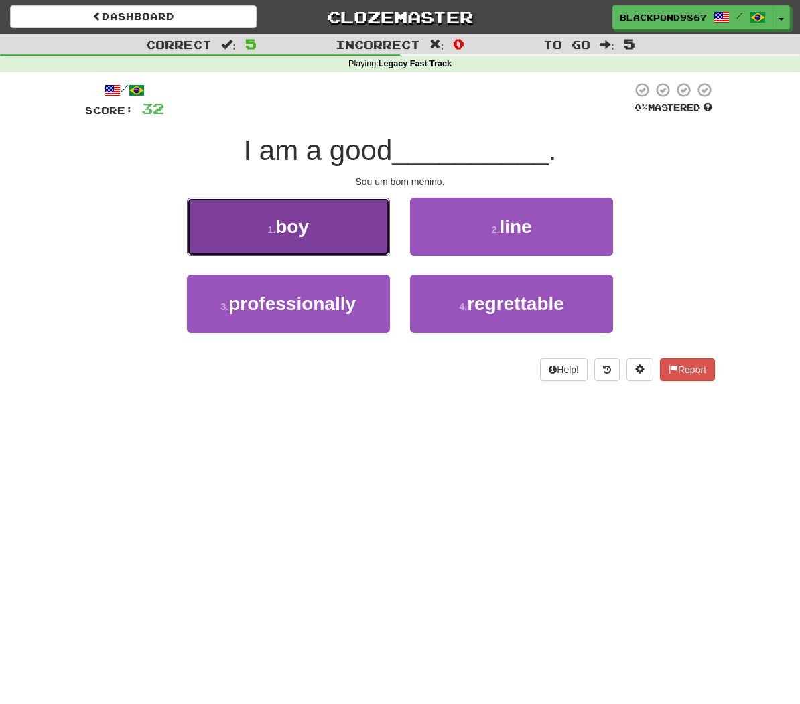
click at [353, 253] on button "1 . boy" at bounding box center [288, 227] width 203 height 58
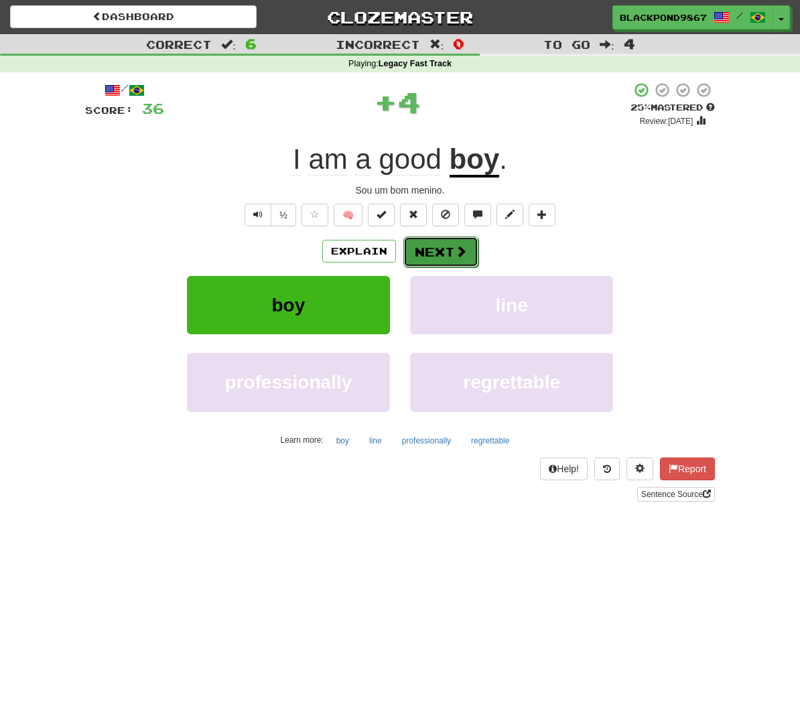
click at [422, 249] on button "Next" at bounding box center [440, 252] width 75 height 31
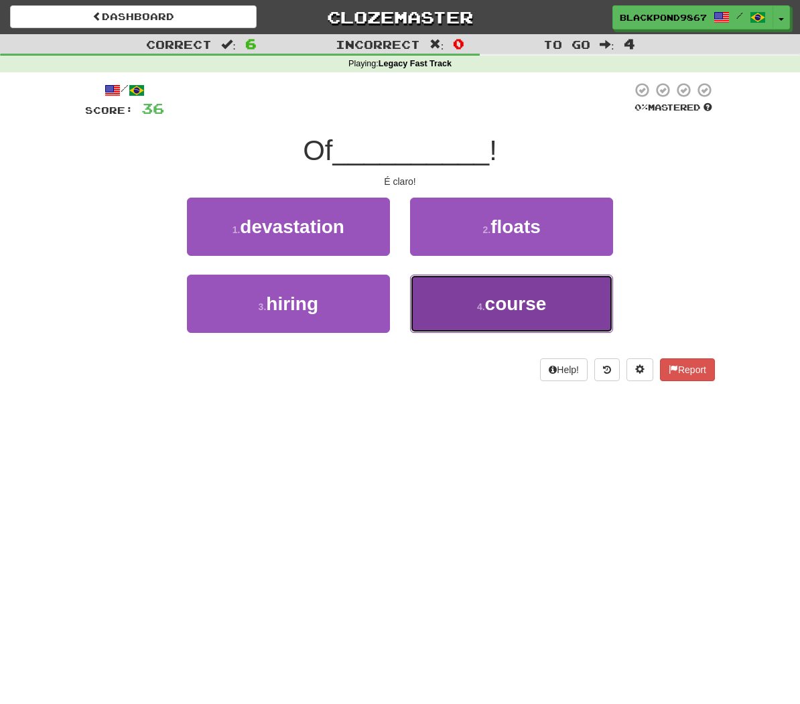
click at [491, 296] on button "4 . course" at bounding box center [511, 304] width 203 height 58
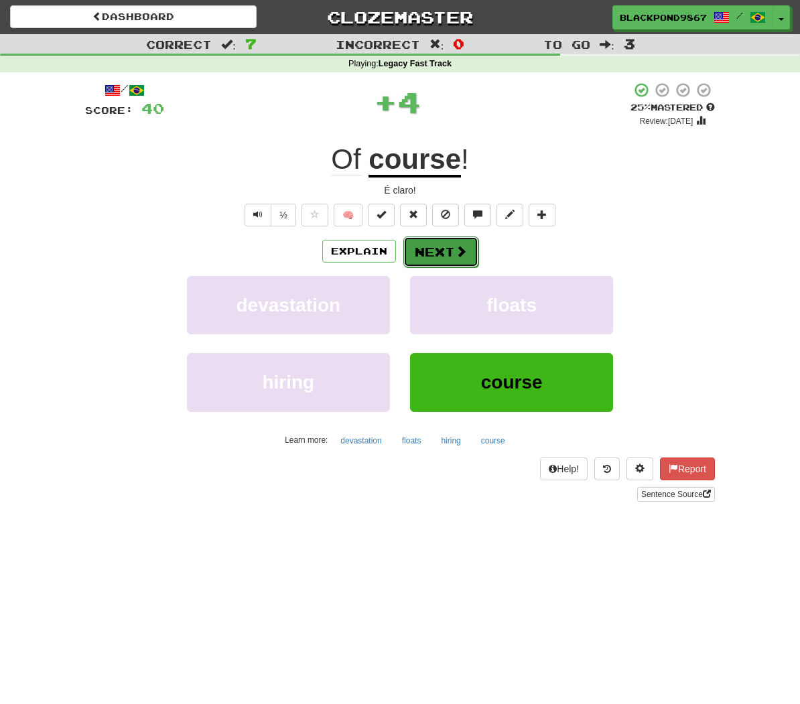
click at [432, 247] on button "Next" at bounding box center [440, 252] width 75 height 31
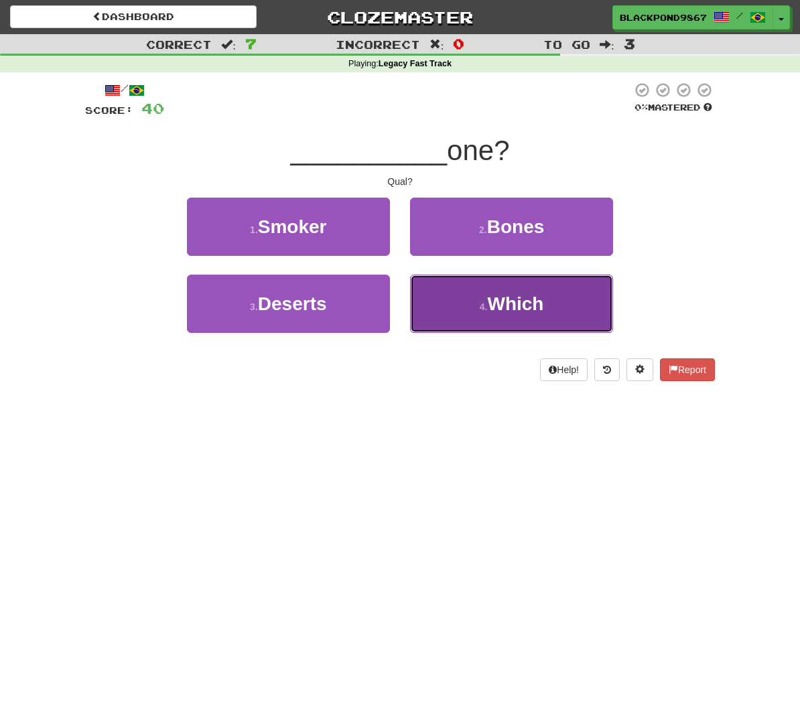
click at [460, 310] on button "4 . Which" at bounding box center [511, 304] width 203 height 58
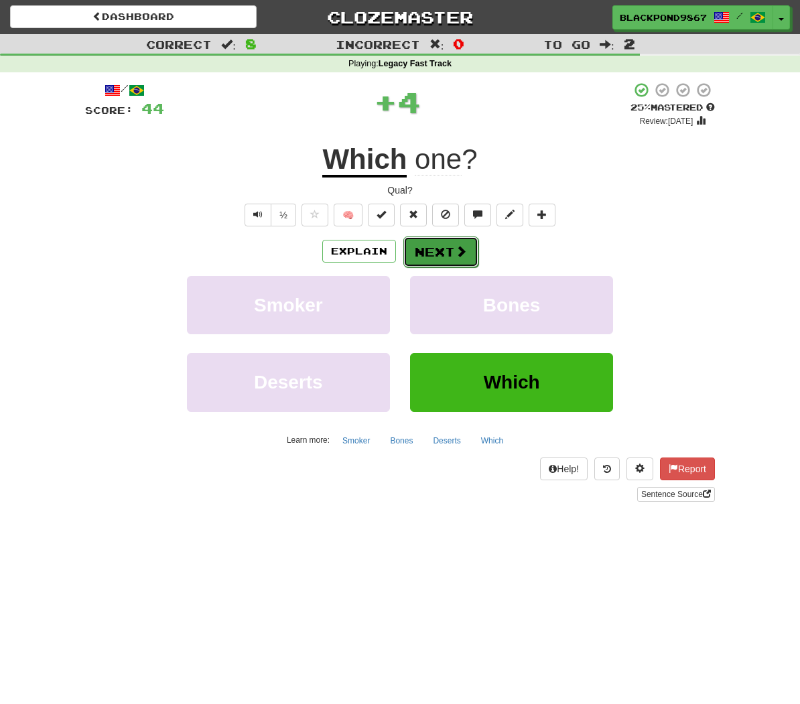
click at [436, 251] on button "Next" at bounding box center [440, 252] width 75 height 31
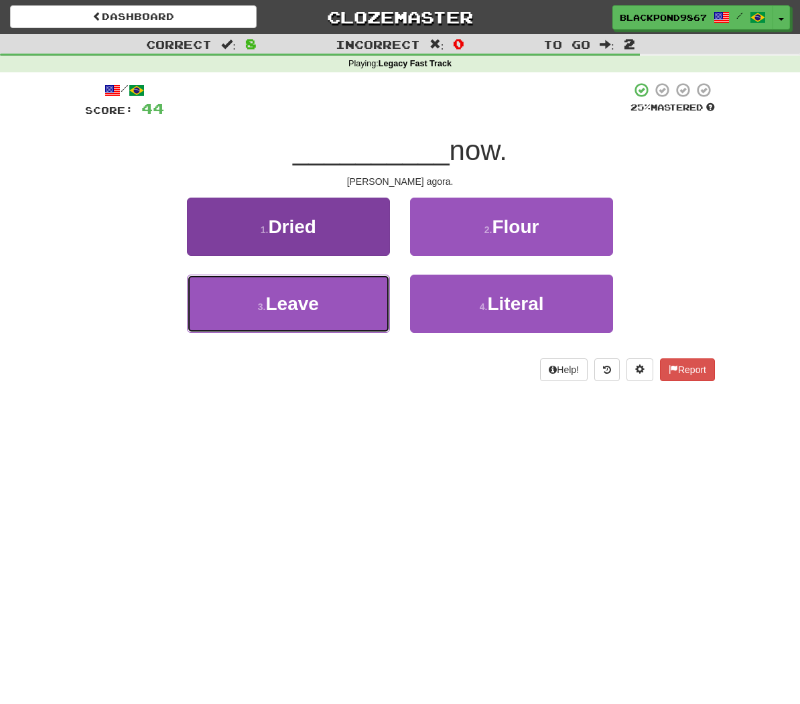
drag, startPoint x: 278, startPoint y: 321, endPoint x: 292, endPoint y: 318, distance: 13.8
click at [280, 320] on button "3 . Leave" at bounding box center [288, 304] width 203 height 58
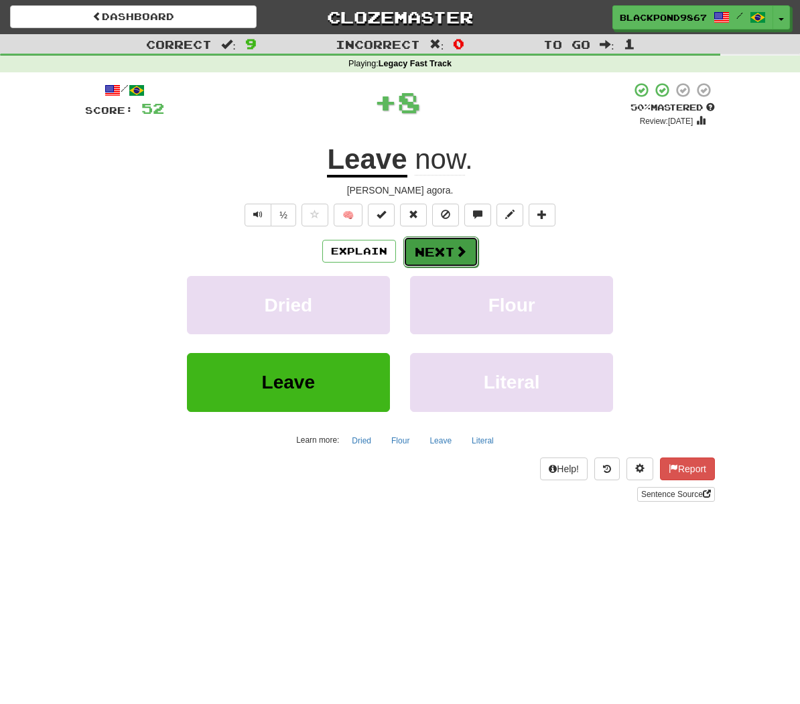
click at [435, 251] on button "Next" at bounding box center [440, 252] width 75 height 31
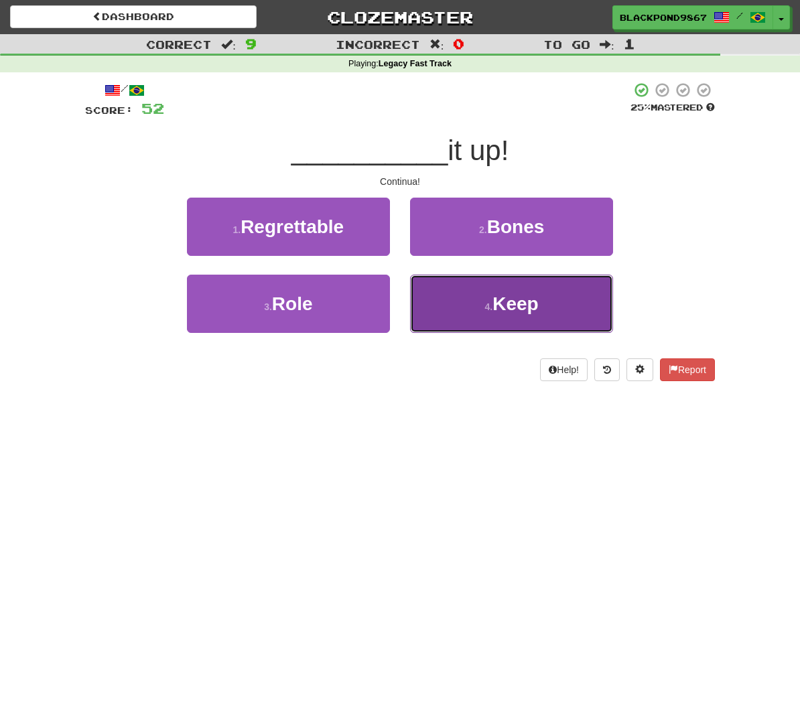
click at [479, 314] on button "4 . Keep" at bounding box center [511, 304] width 203 height 58
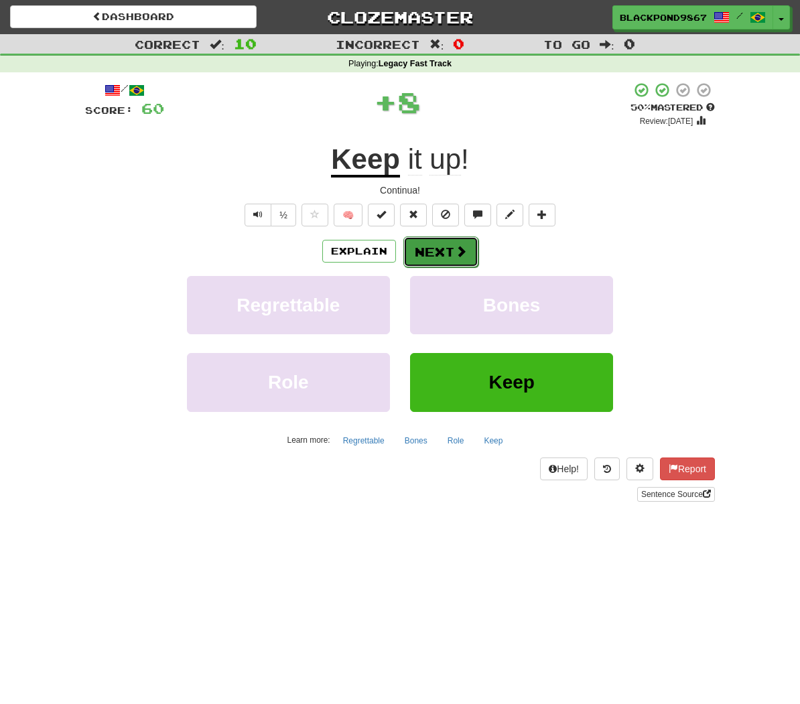
click at [438, 255] on button "Next" at bounding box center [440, 252] width 75 height 31
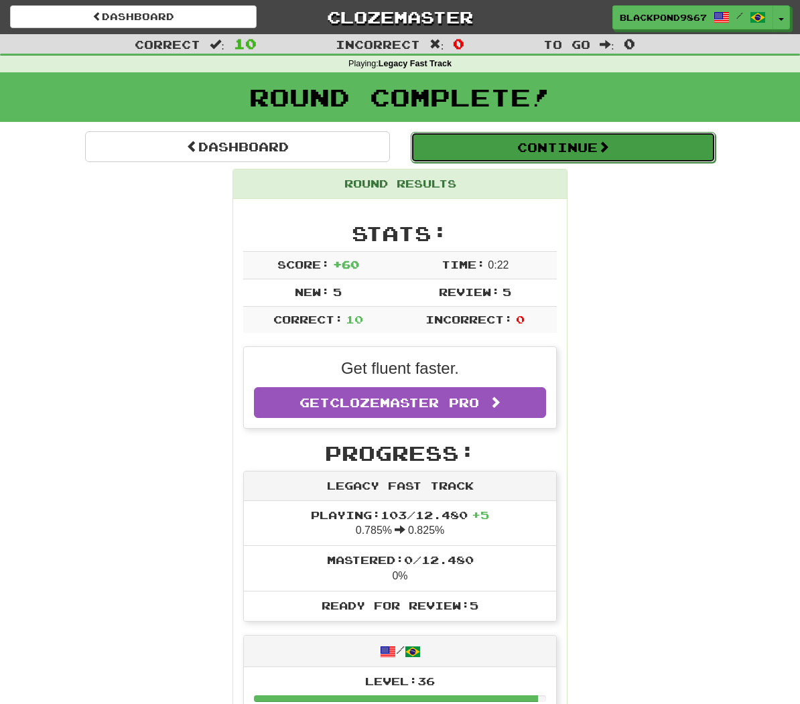
click at [565, 145] on button "Continue" at bounding box center [563, 147] width 305 height 31
